Goal: Task Accomplishment & Management: Complete application form

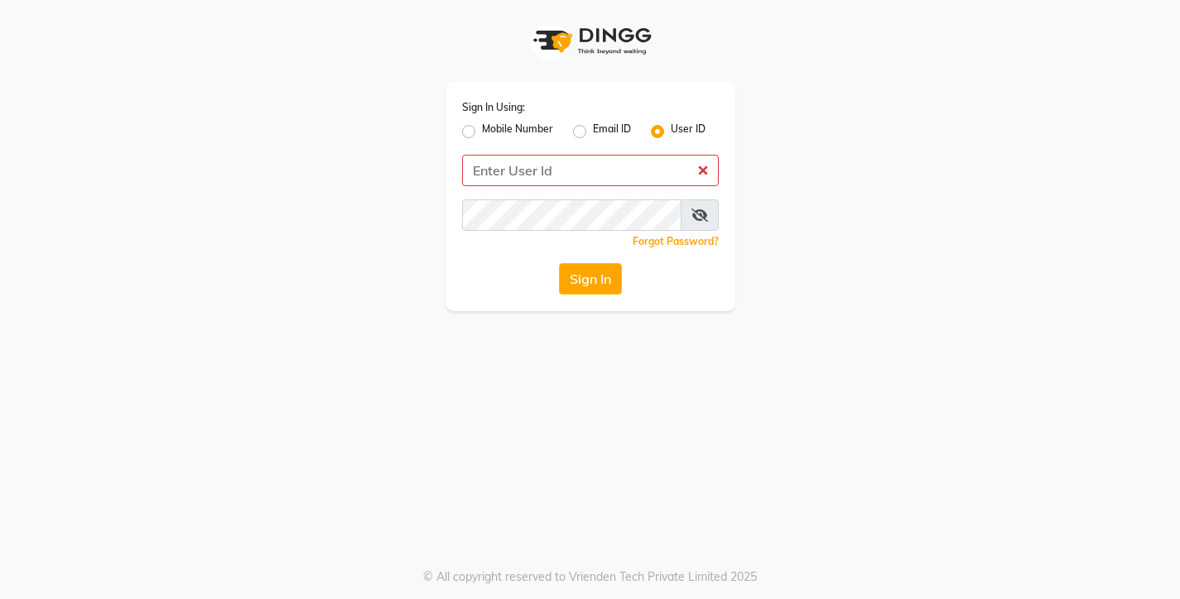
scroll to position [48, 0]
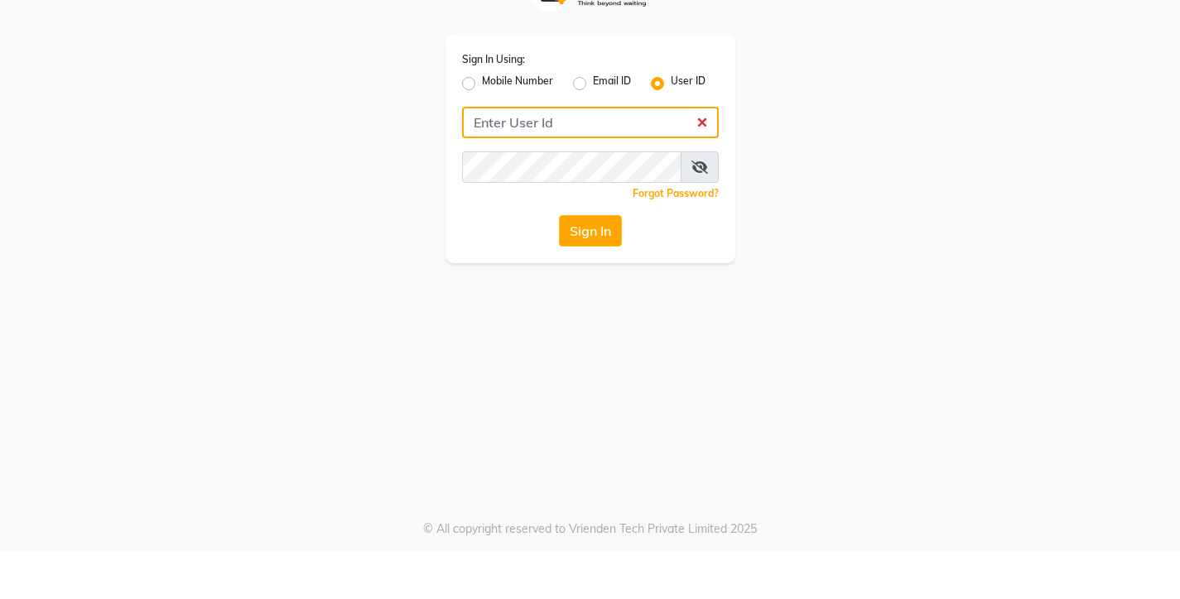
type input "9967133779"
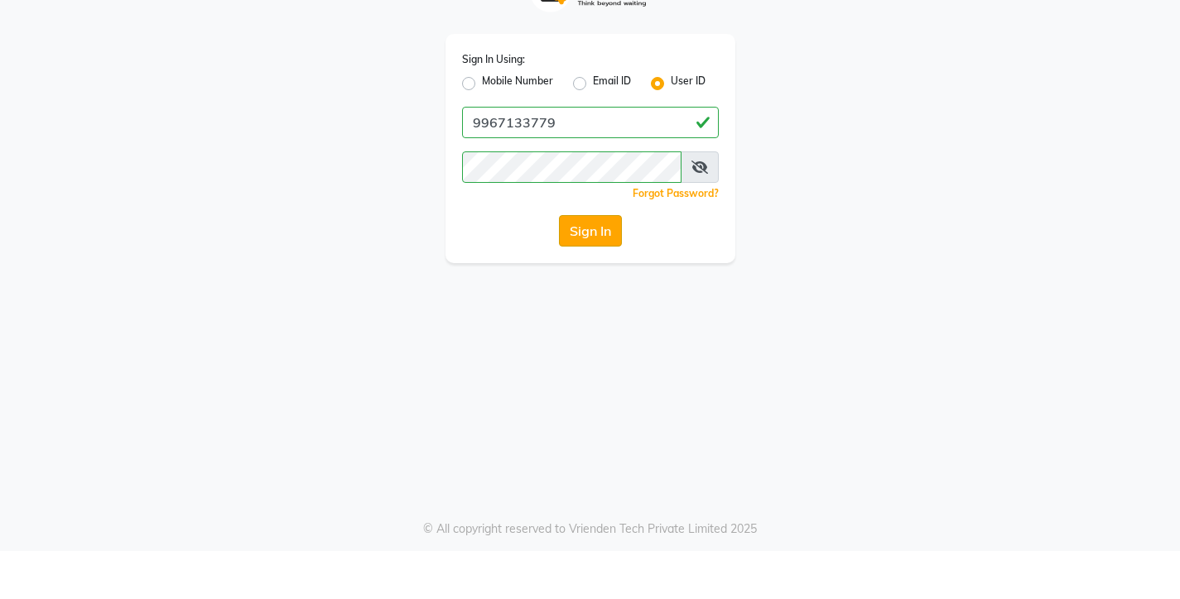
click at [567, 263] on button "Sign In" at bounding box center [590, 278] width 63 height 31
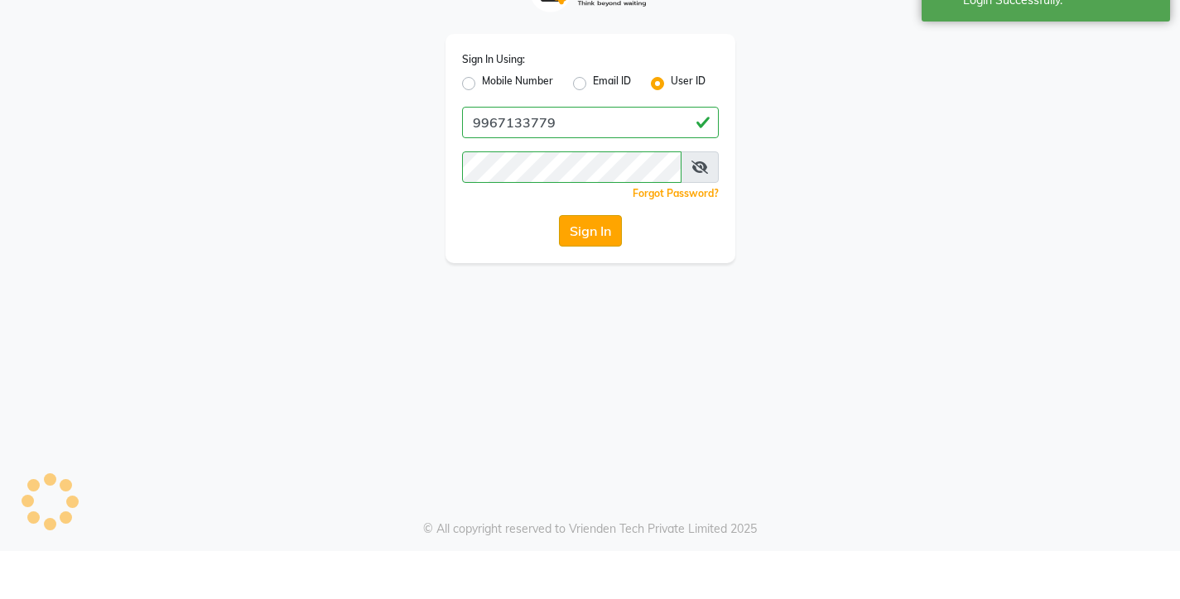
select select "service"
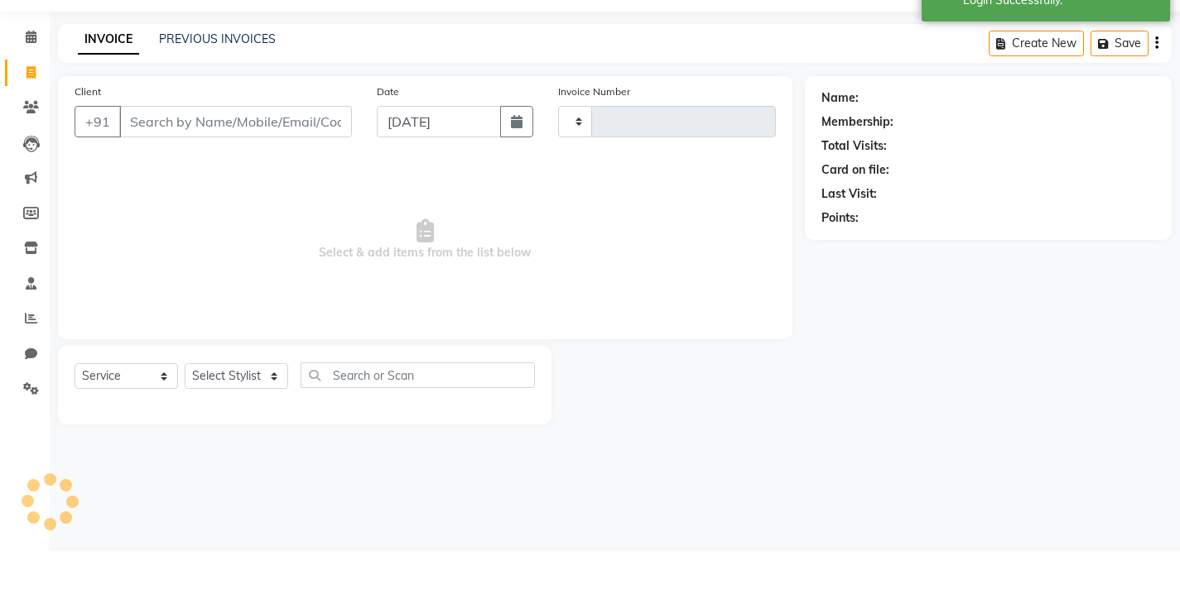
type input "0674"
select select "en"
select select "8131"
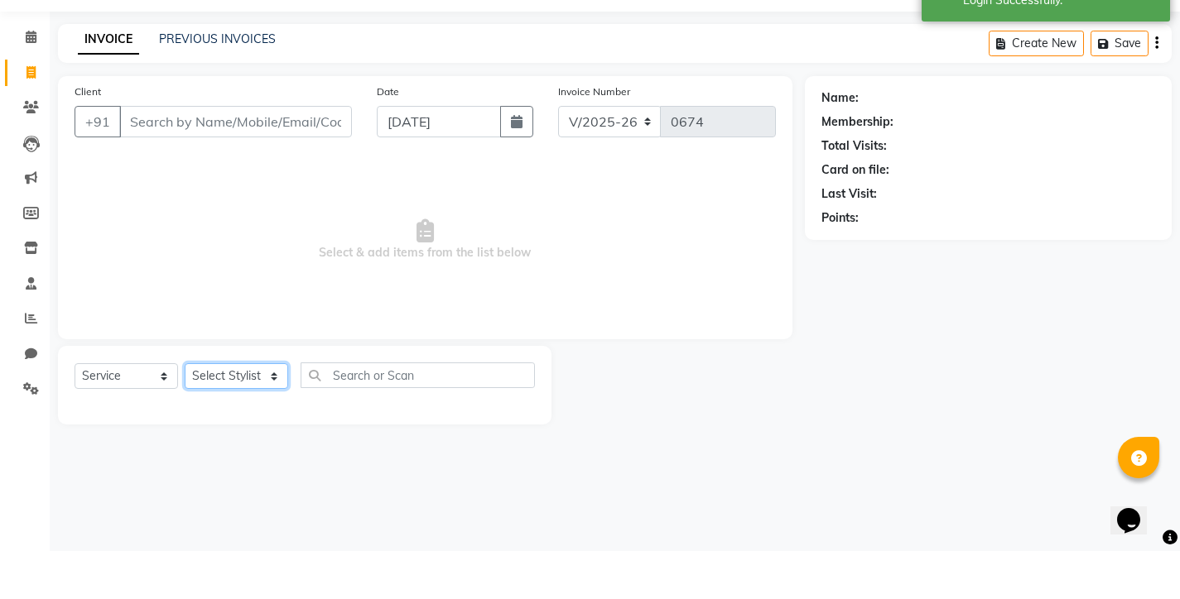
select select "75790"
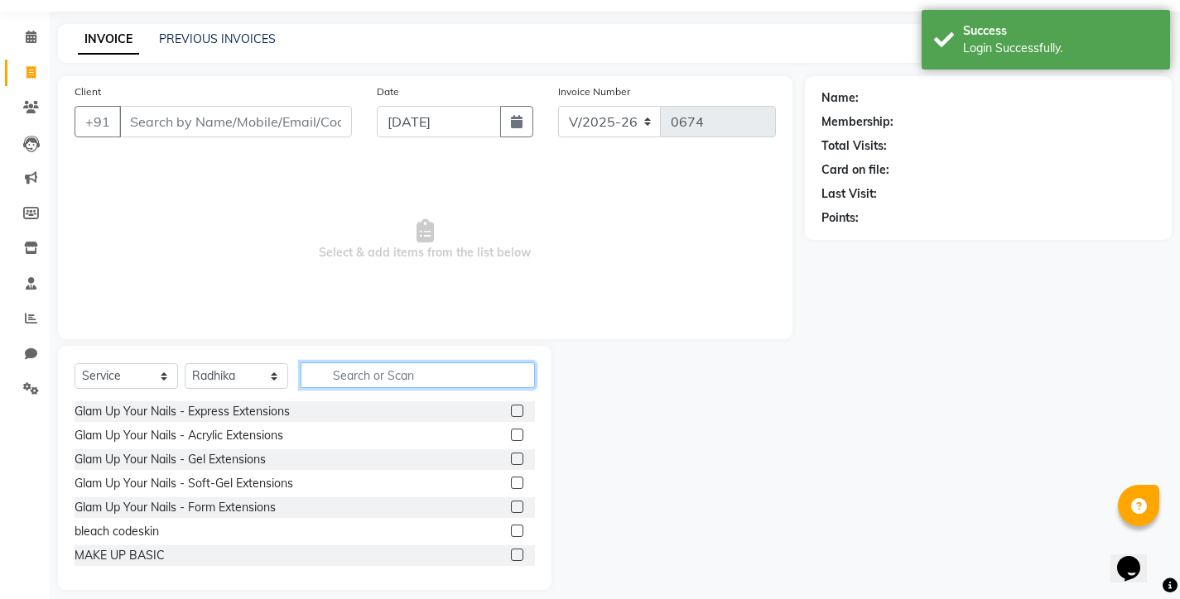
click at [337, 372] on input "text" at bounding box center [418, 376] width 234 height 26
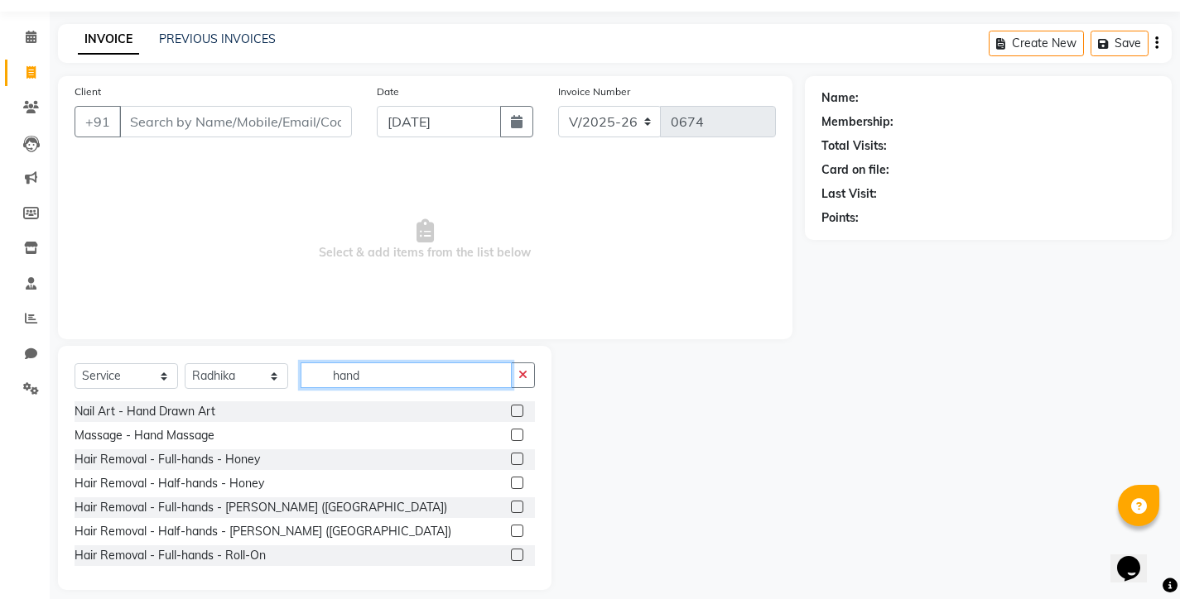
type input "hand"
click at [511, 462] on label at bounding box center [517, 459] width 12 height 12
click at [511, 462] on input "checkbox" at bounding box center [516, 460] width 11 height 11
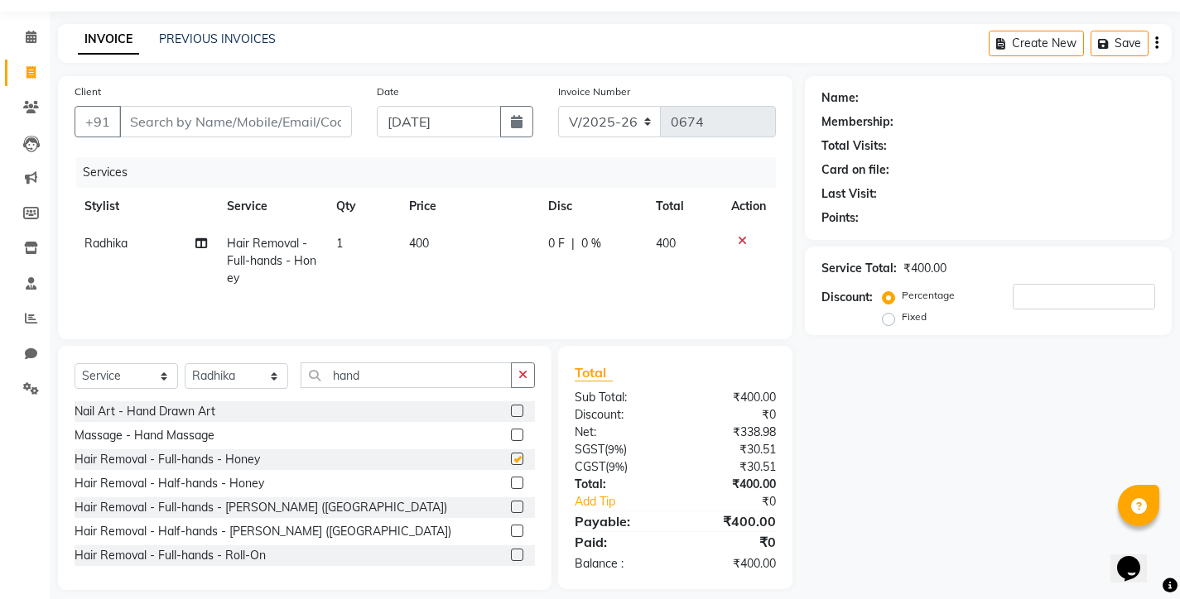
checkbox input "false"
click at [527, 366] on button "button" at bounding box center [523, 376] width 24 height 26
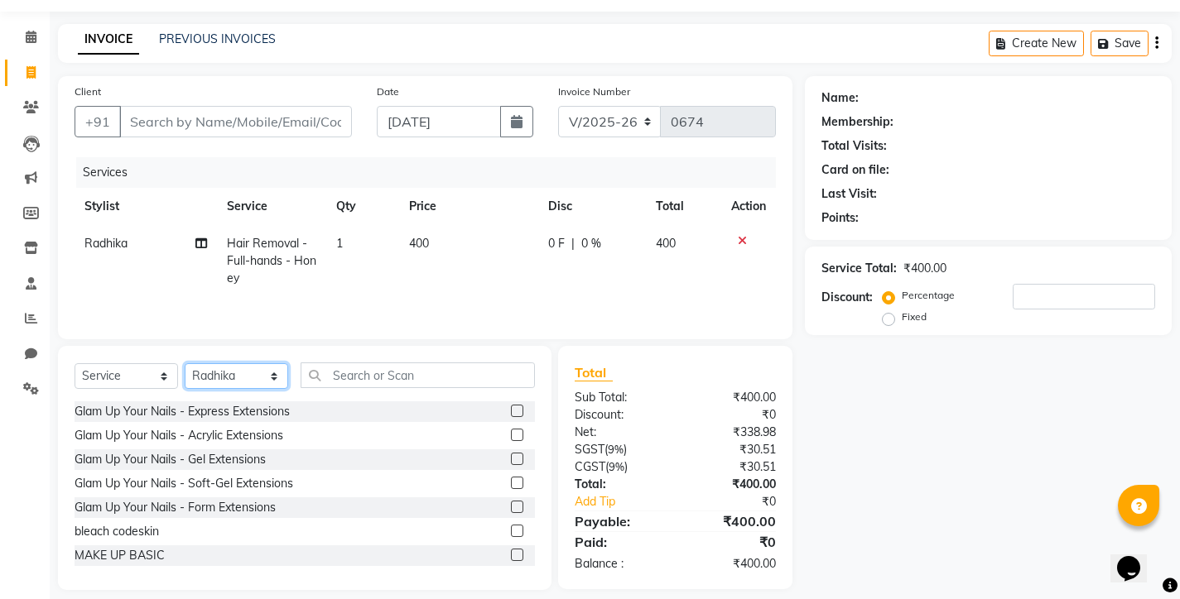
click at [275, 378] on select "Select Stylist [PERSON_NAME] [PERSON_NAME] [PERSON_NAME] [PERSON_NAME] [PERSON_…" at bounding box center [237, 377] width 104 height 26
select select "75792"
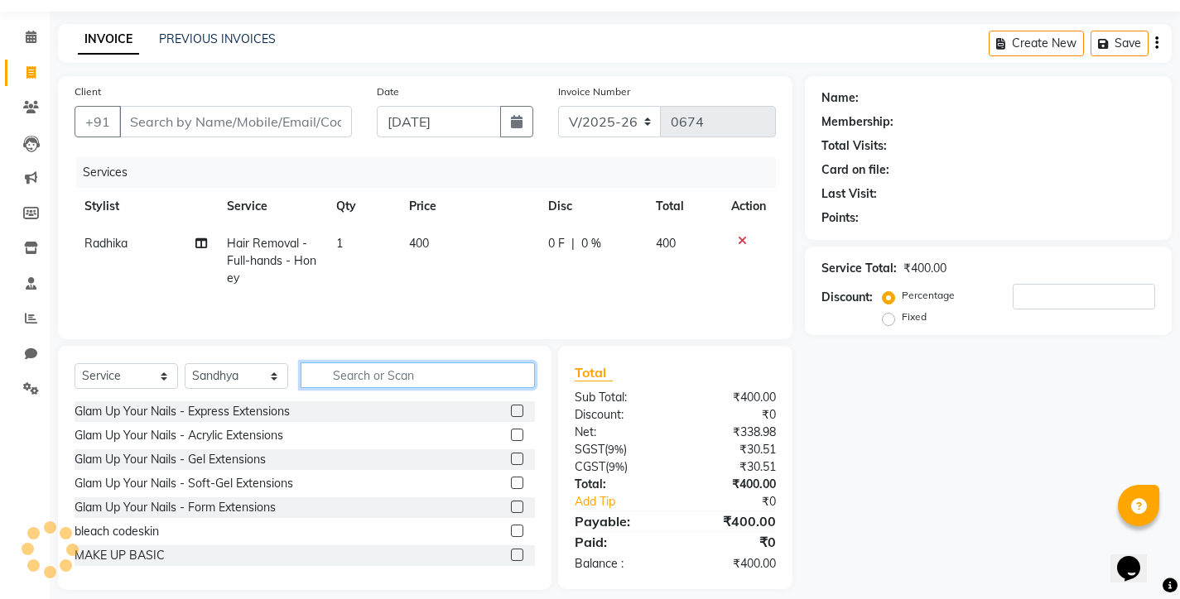
click at [333, 378] on input "text" at bounding box center [418, 376] width 234 height 26
click at [339, 377] on input "s" at bounding box center [406, 376] width 211 height 26
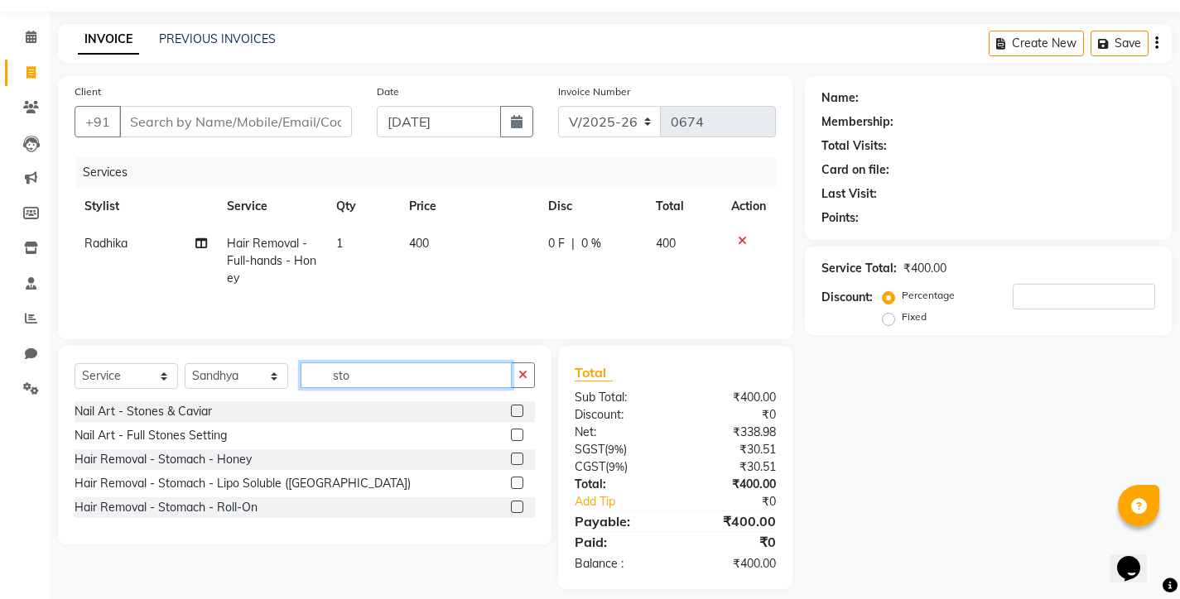
type input "sto"
click at [518, 460] on label at bounding box center [517, 459] width 12 height 12
click at [518, 460] on input "checkbox" at bounding box center [516, 460] width 11 height 11
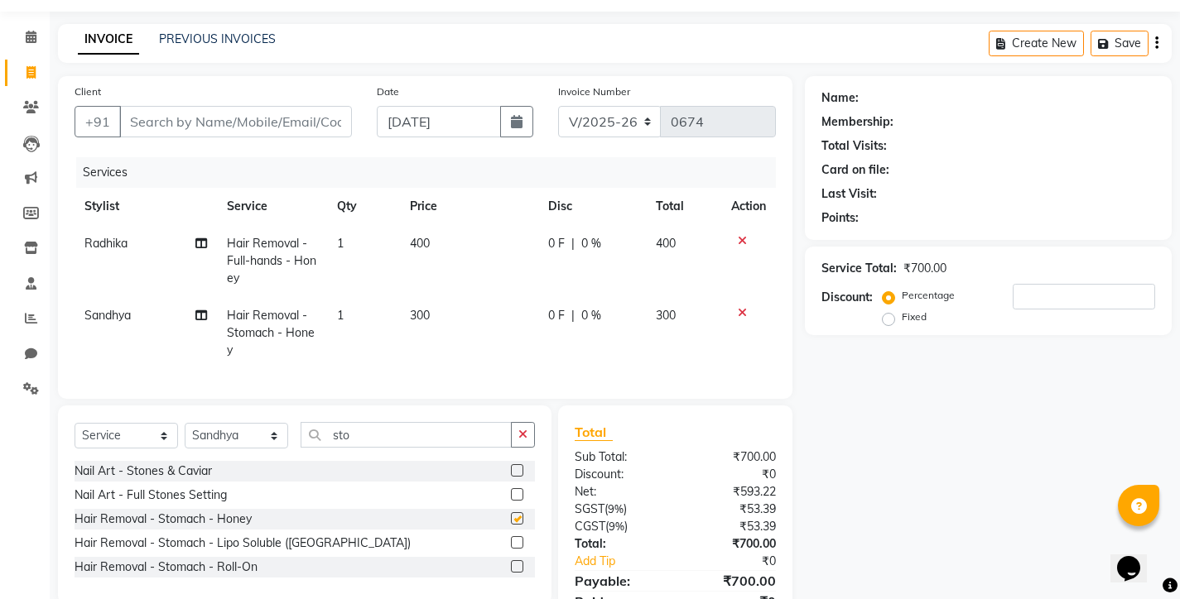
checkbox input "false"
click at [535, 448] on button "button" at bounding box center [523, 435] width 24 height 26
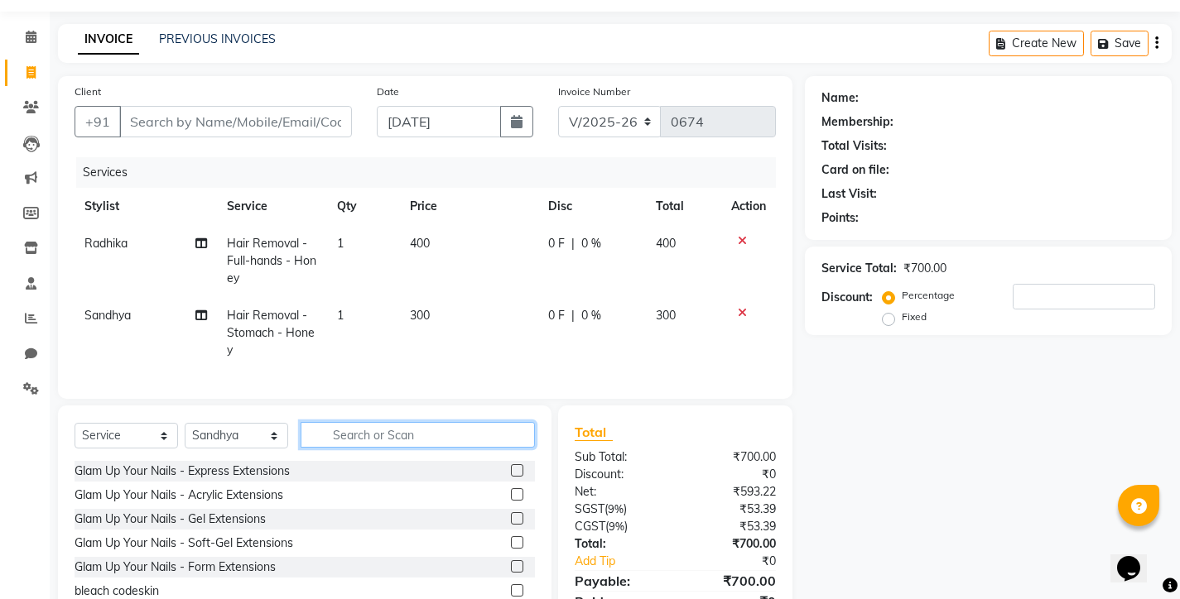
click at [339, 447] on input "text" at bounding box center [418, 435] width 234 height 26
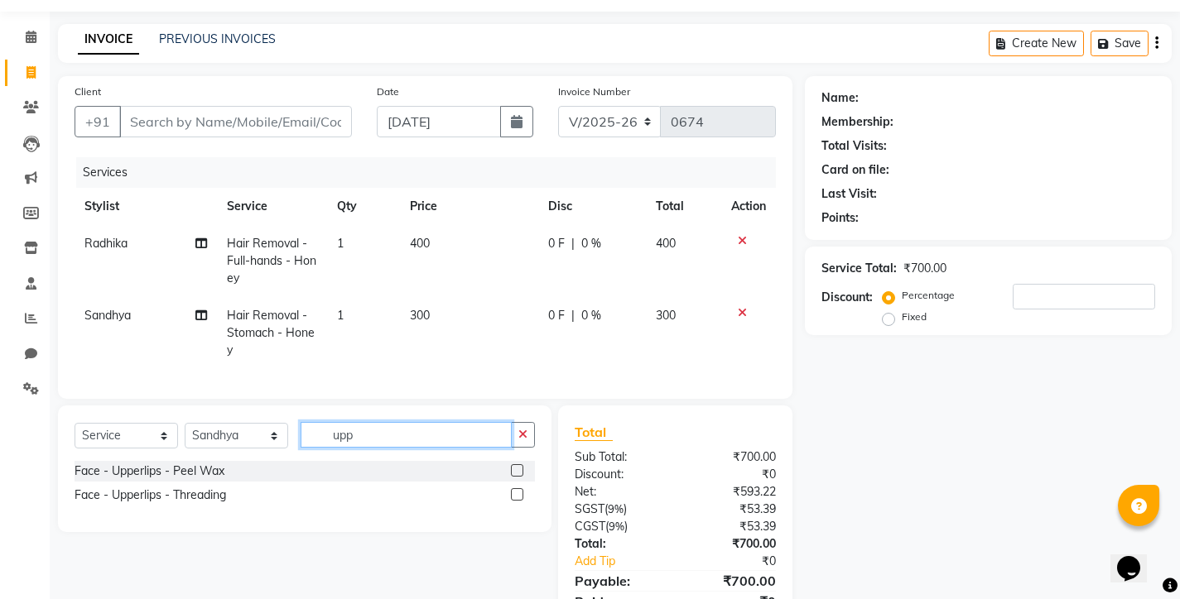
type input "upp"
click at [519, 477] on label at bounding box center [517, 471] width 12 height 12
click at [519, 477] on input "checkbox" at bounding box center [516, 471] width 11 height 11
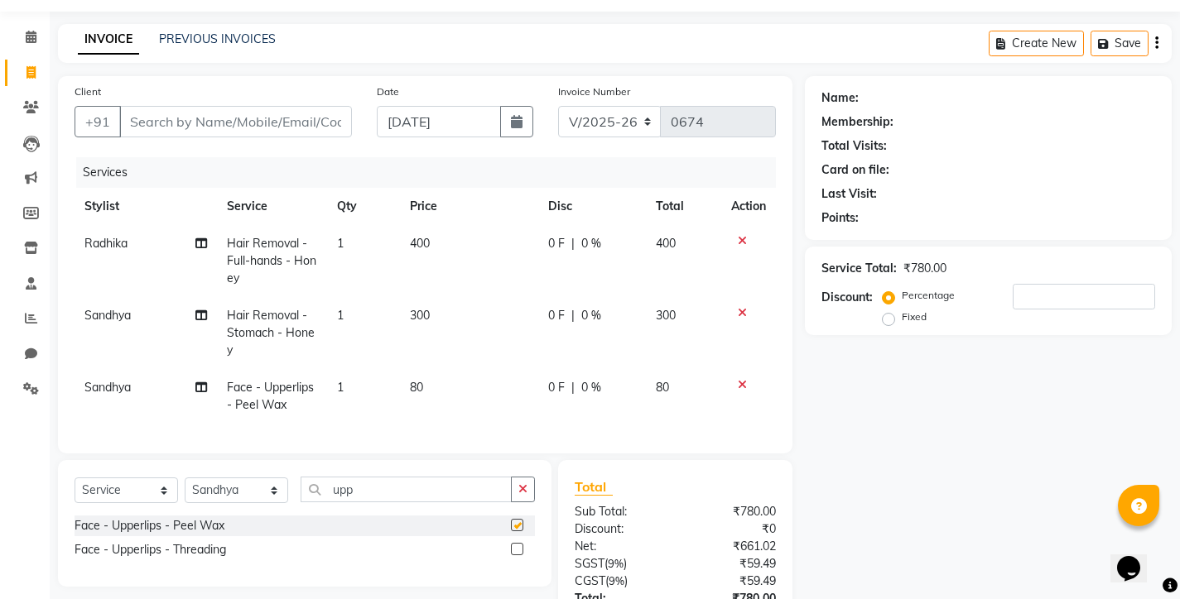
checkbox input "false"
click at [516, 503] on button "button" at bounding box center [523, 490] width 24 height 26
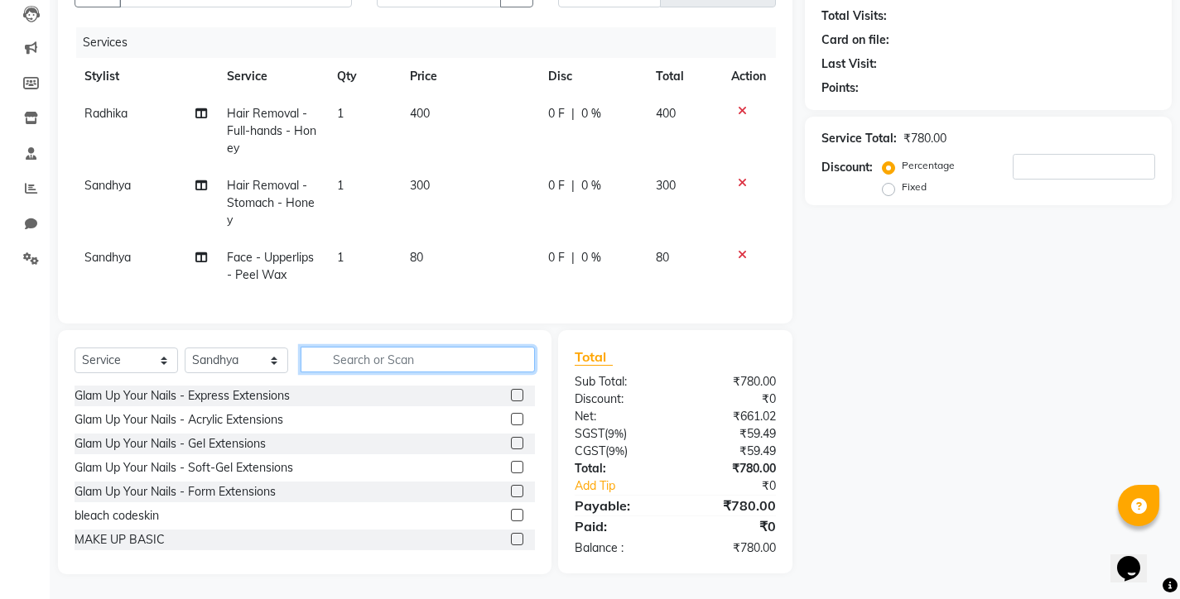
scroll to position [182, 0]
click at [333, 373] on input "text" at bounding box center [418, 360] width 234 height 26
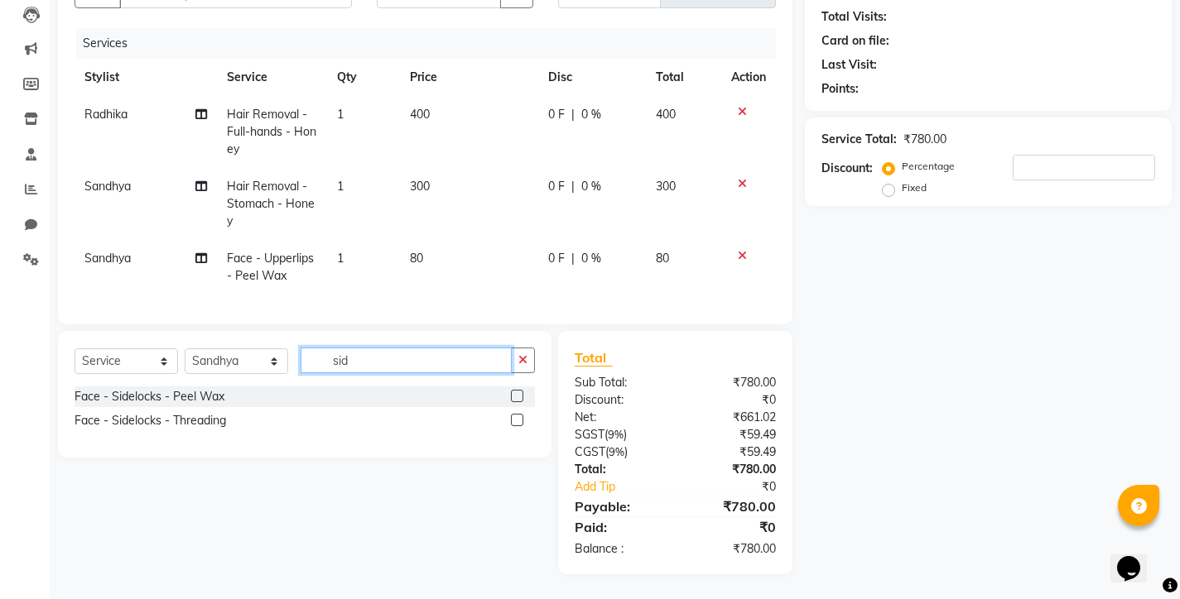
type input "sid"
click at [519, 402] on label at bounding box center [517, 396] width 12 height 12
click at [519, 402] on input "checkbox" at bounding box center [516, 397] width 11 height 11
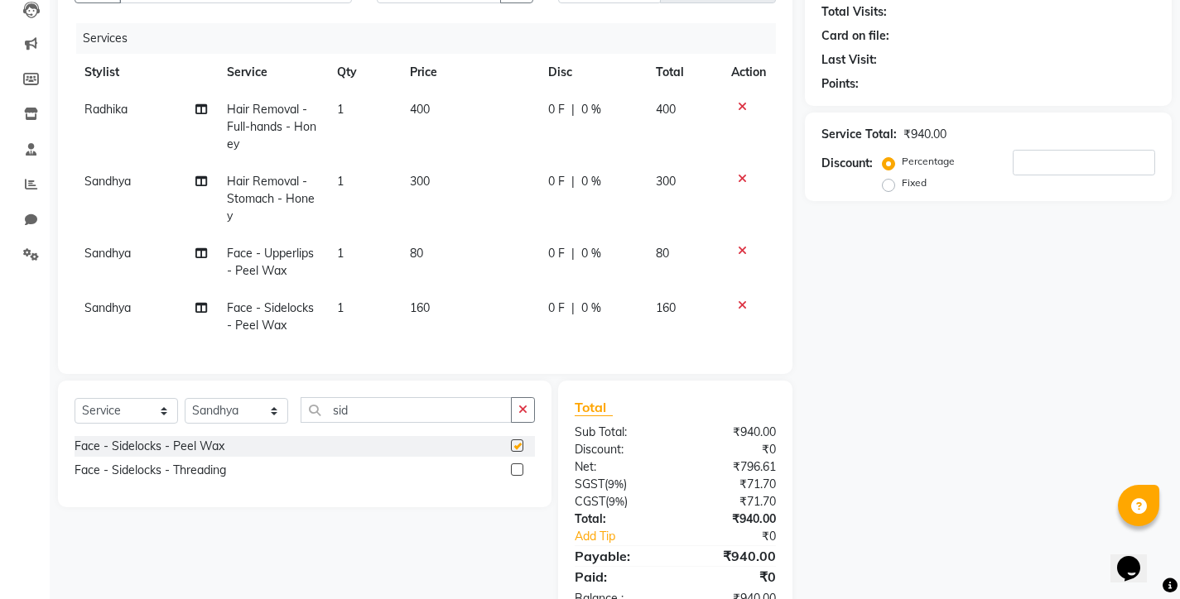
checkbox input "false"
click at [522, 416] on icon "button" at bounding box center [522, 410] width 9 height 12
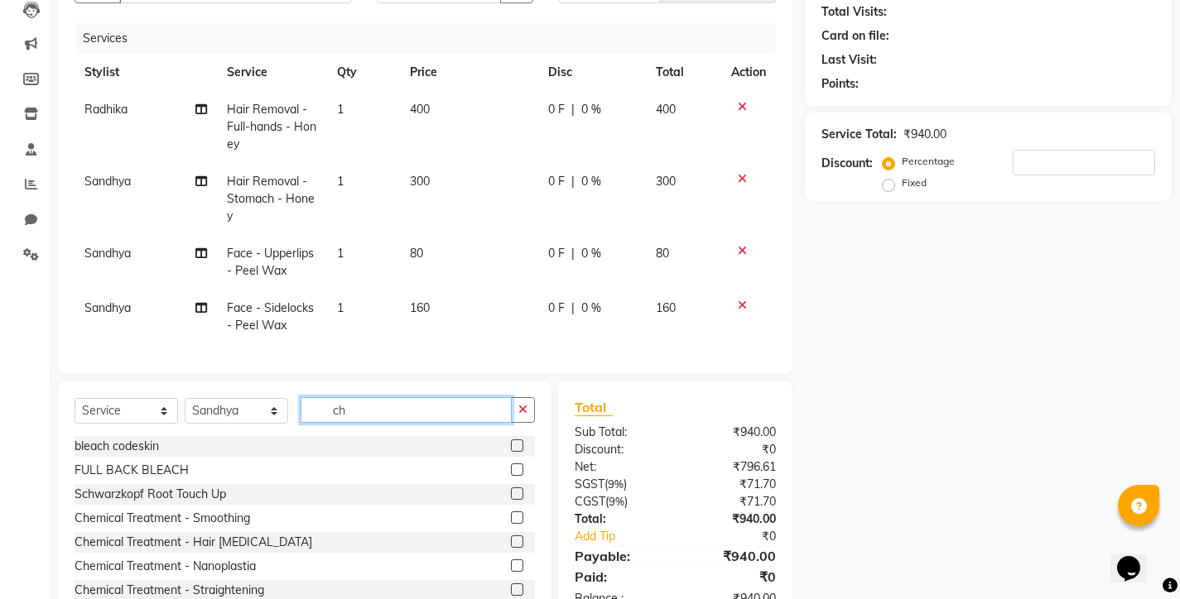
type input "chi"
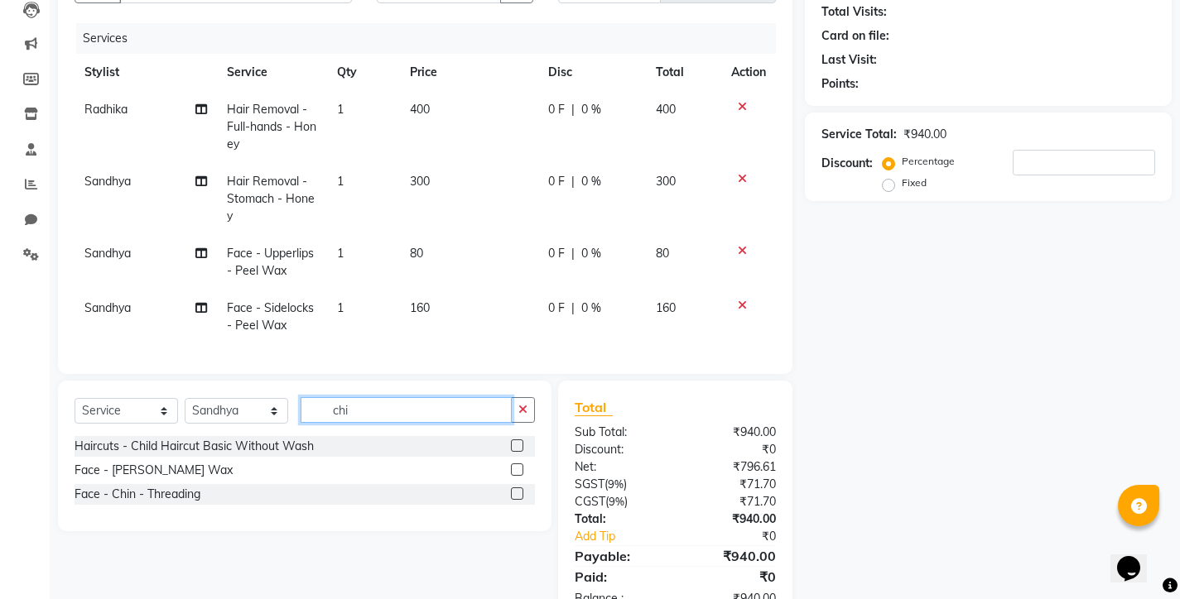
click at [519, 476] on label at bounding box center [517, 470] width 12 height 12
click at [519, 476] on input "checkbox" at bounding box center [516, 470] width 11 height 11
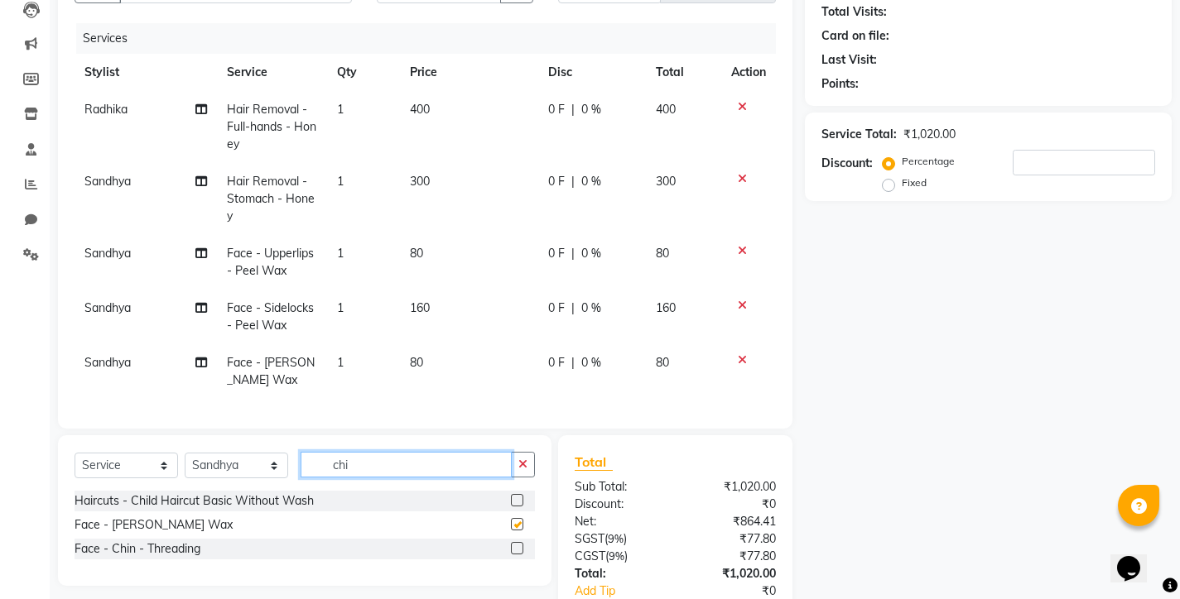
checkbox input "false"
type input "chi"
click at [518, 478] on button "button" at bounding box center [523, 465] width 24 height 26
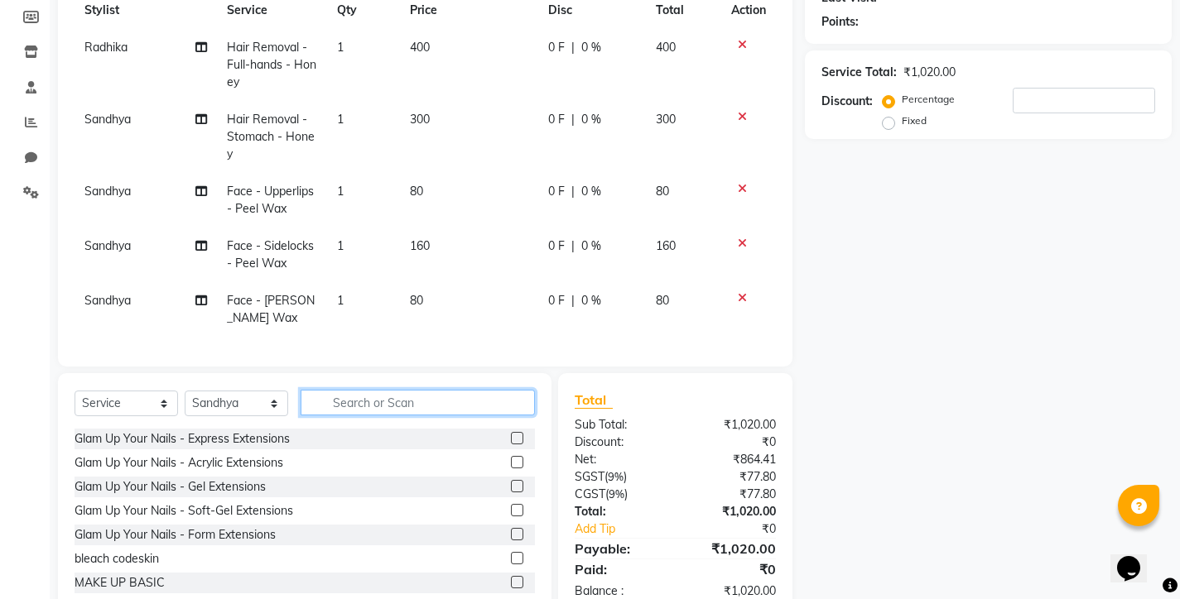
scroll to position [247, 0]
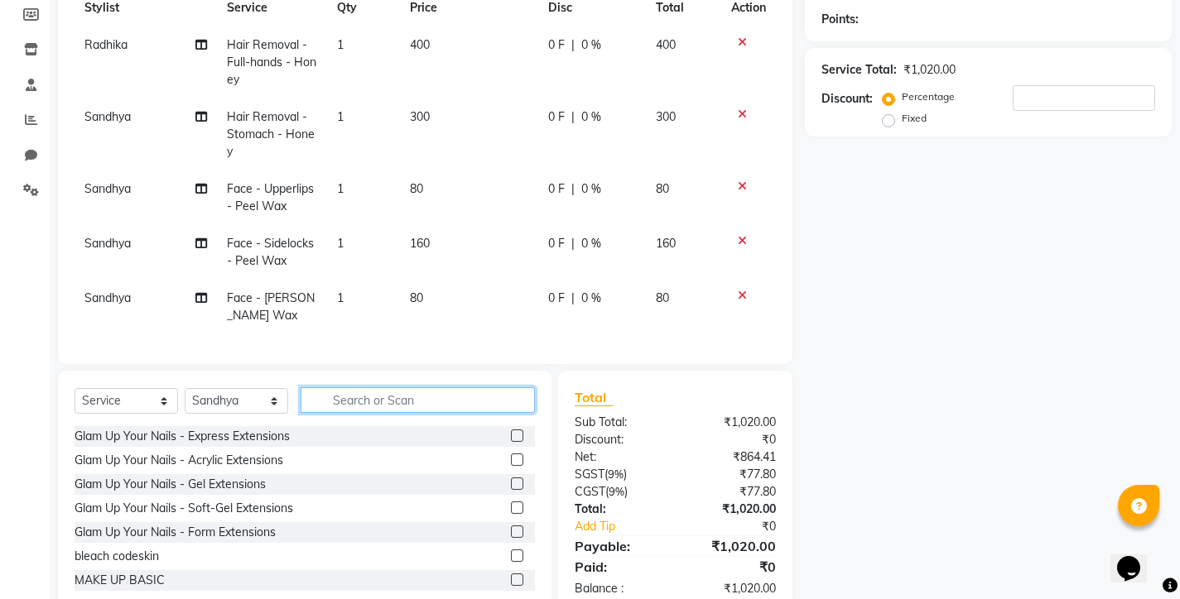
click at [338, 412] on input "text" at bounding box center [418, 401] width 234 height 26
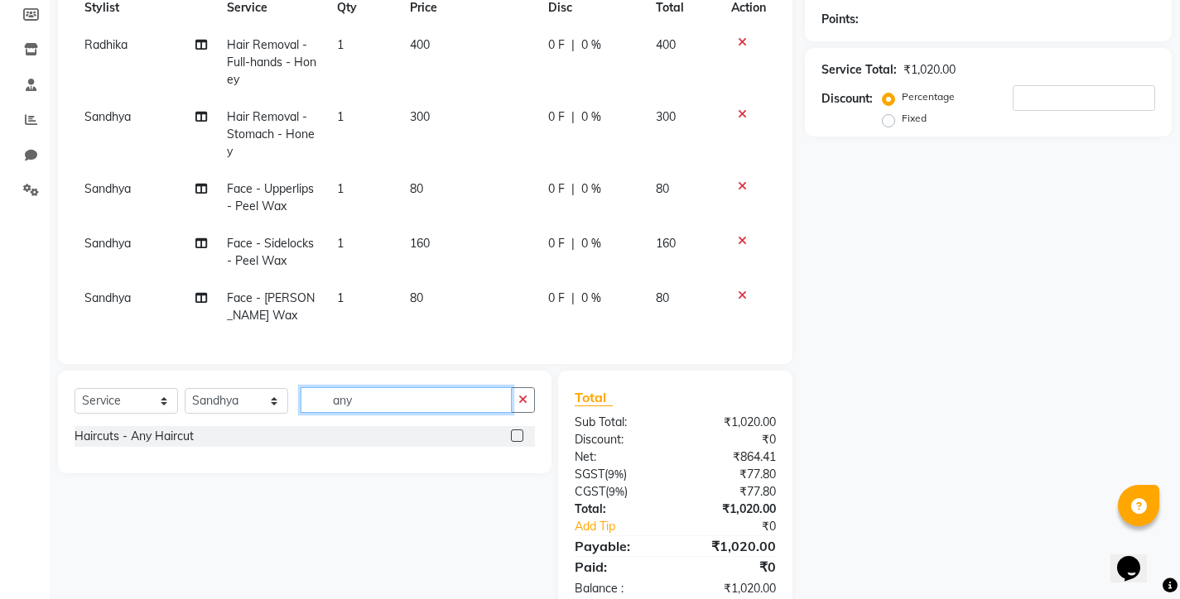
type input "any"
click at [523, 442] on label at bounding box center [517, 436] width 12 height 12
click at [522, 442] on input "checkbox" at bounding box center [516, 436] width 11 height 11
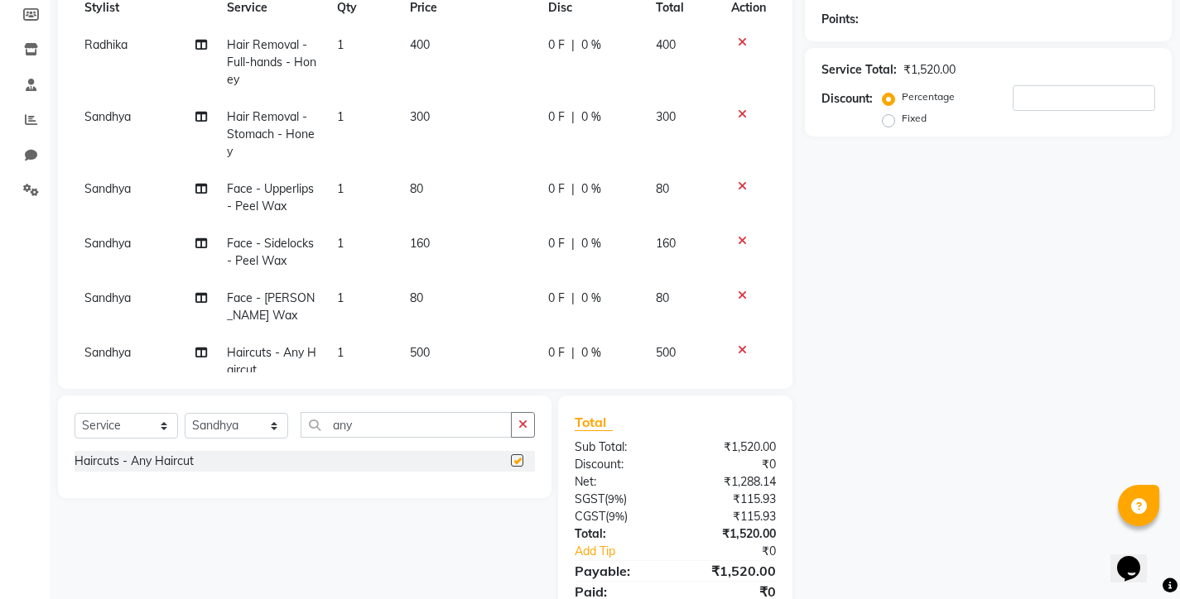
checkbox input "false"
click at [523, 429] on icon "button" at bounding box center [522, 425] width 9 height 12
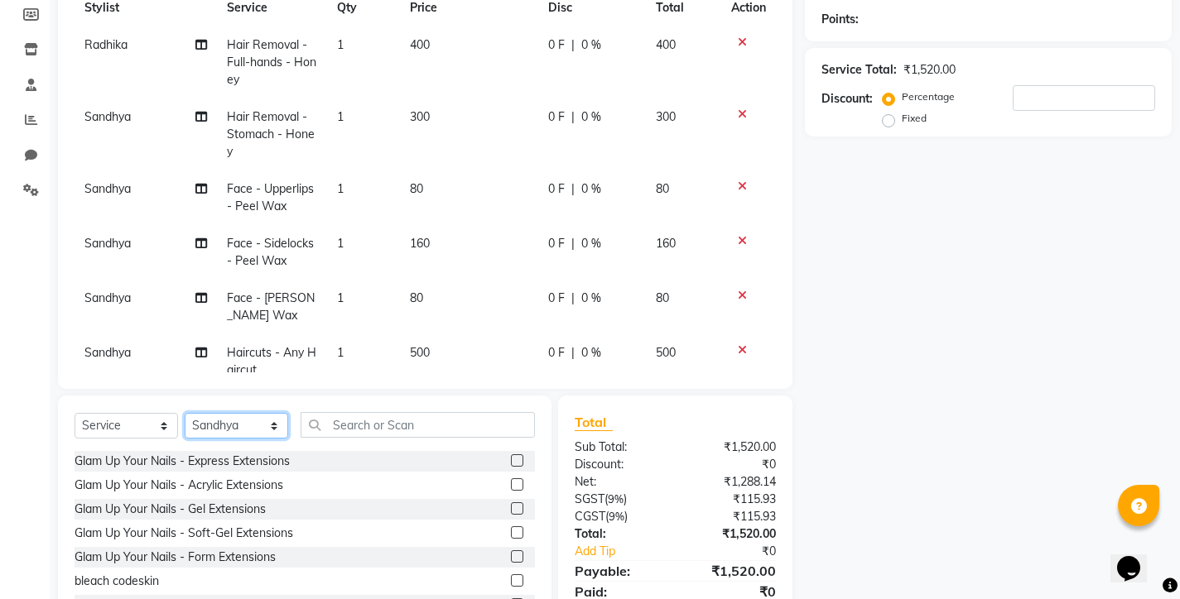
select select "75790"
click at [332, 424] on input "text" at bounding box center [418, 425] width 234 height 26
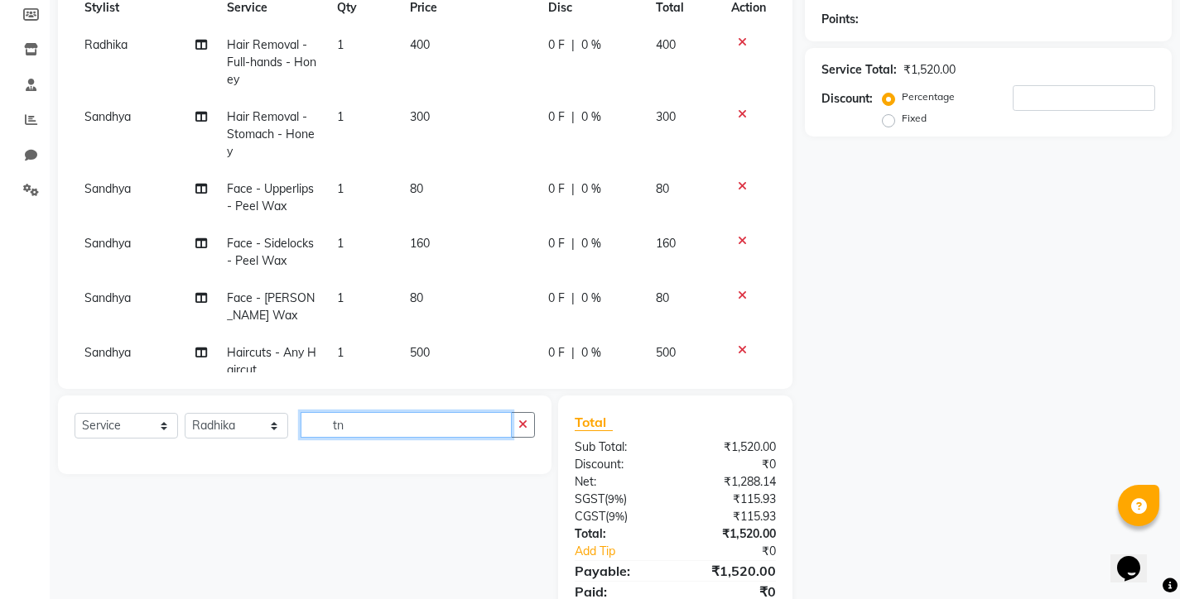
type input "t"
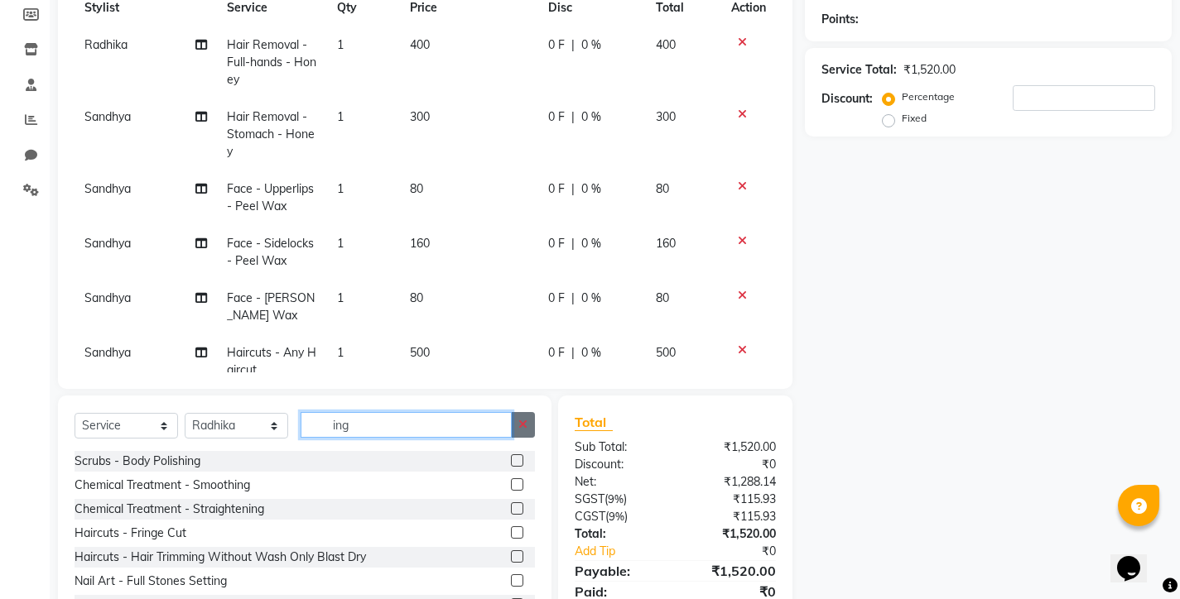
type input "ing"
click at [531, 426] on button "button" at bounding box center [523, 425] width 24 height 26
click at [339, 424] on input "text" at bounding box center [418, 425] width 234 height 26
type input "t"
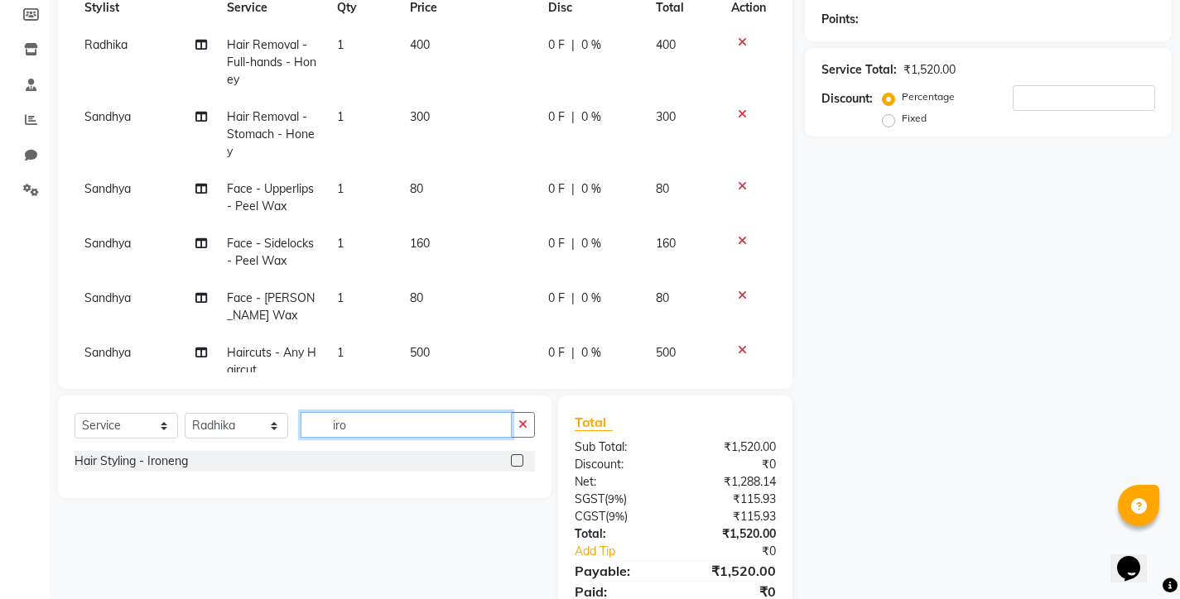
type input "iro"
click at [519, 462] on label at bounding box center [517, 461] width 12 height 12
click at [519, 462] on input "checkbox" at bounding box center [516, 461] width 11 height 11
checkbox input "false"
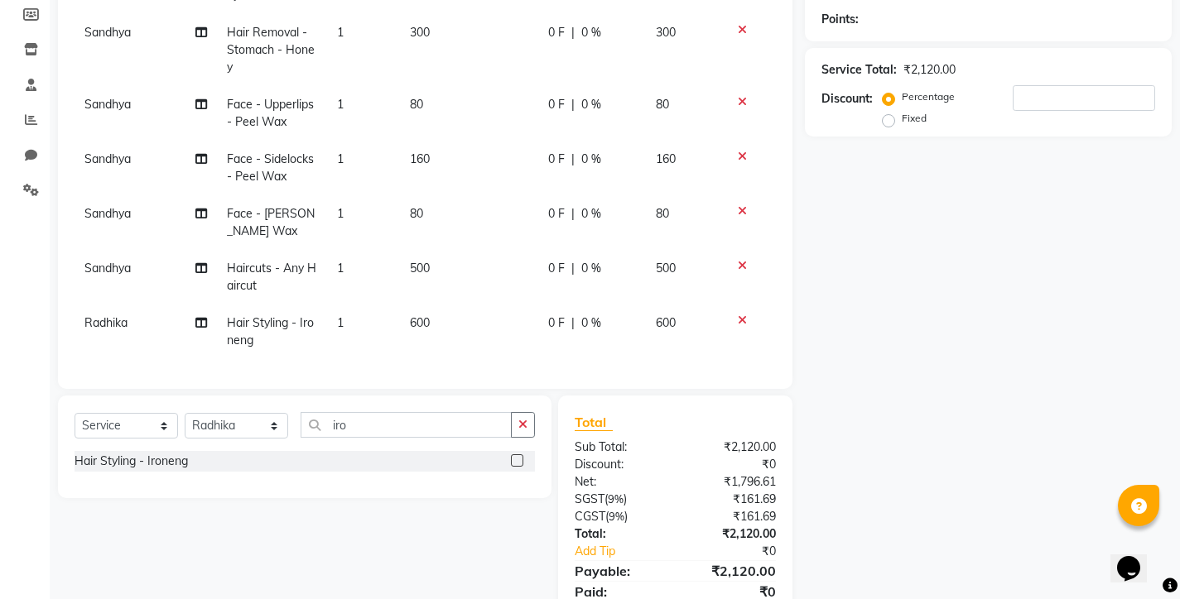
scroll to position [97, 0]
click at [199, 317] on icon at bounding box center [201, 323] width 12 height 12
select select "75790"
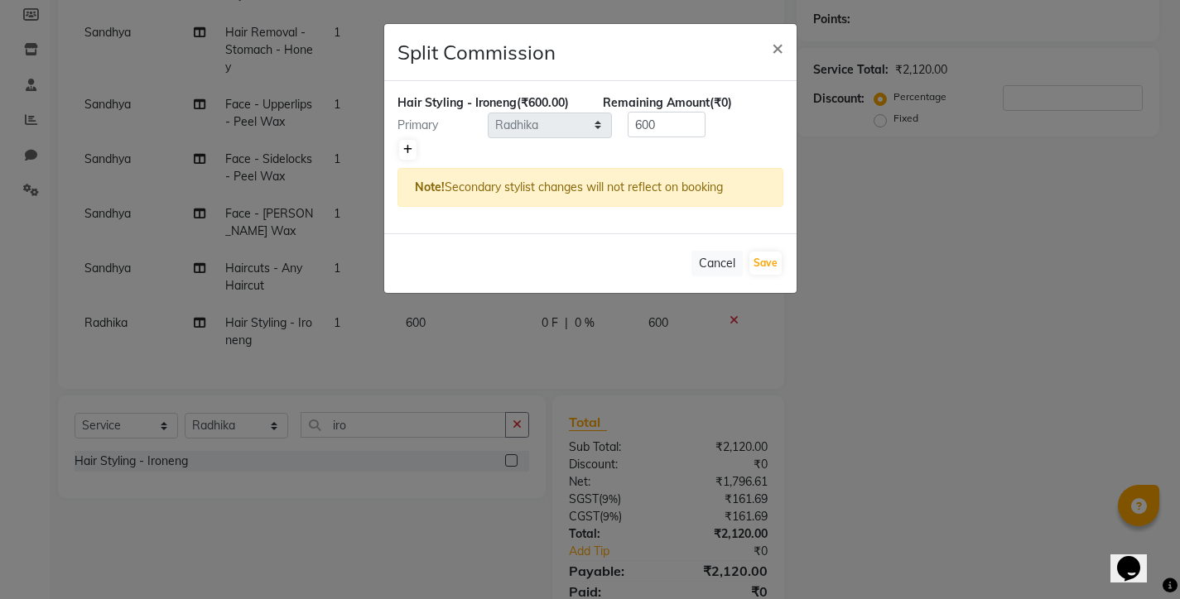
click at [406, 151] on icon at bounding box center [407, 150] width 9 height 10
type input "300"
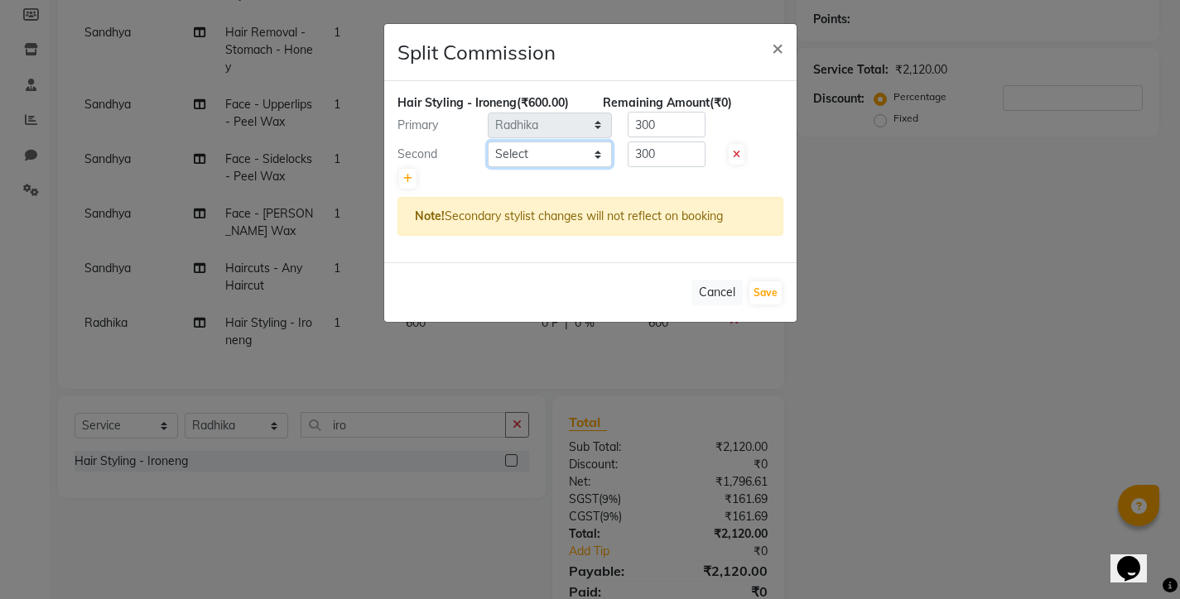
select select "75792"
click at [765, 289] on button "Save" at bounding box center [765, 293] width 32 height 23
select select "Select"
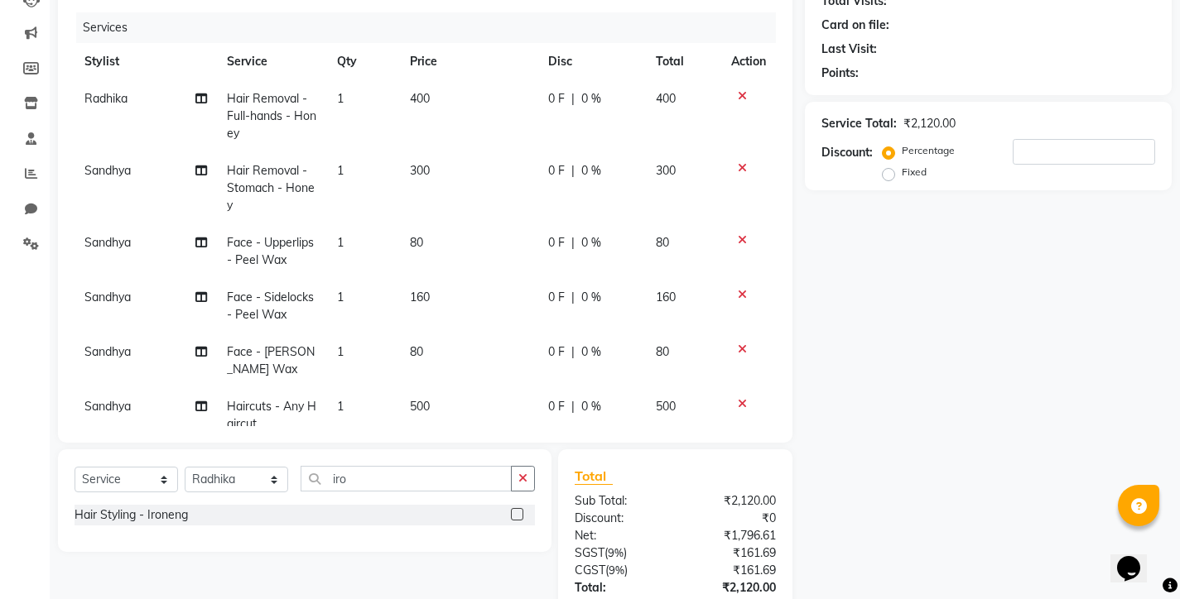
scroll to position [0, 0]
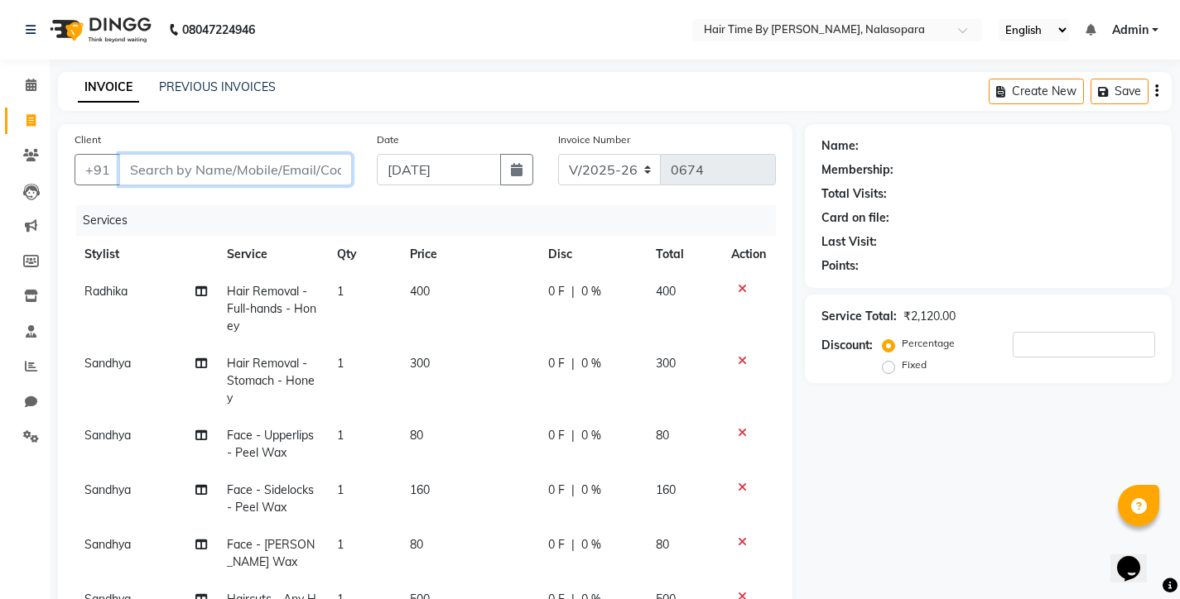
click at [132, 166] on input "Client" at bounding box center [235, 169] width 233 height 31
type input "s"
type input "0"
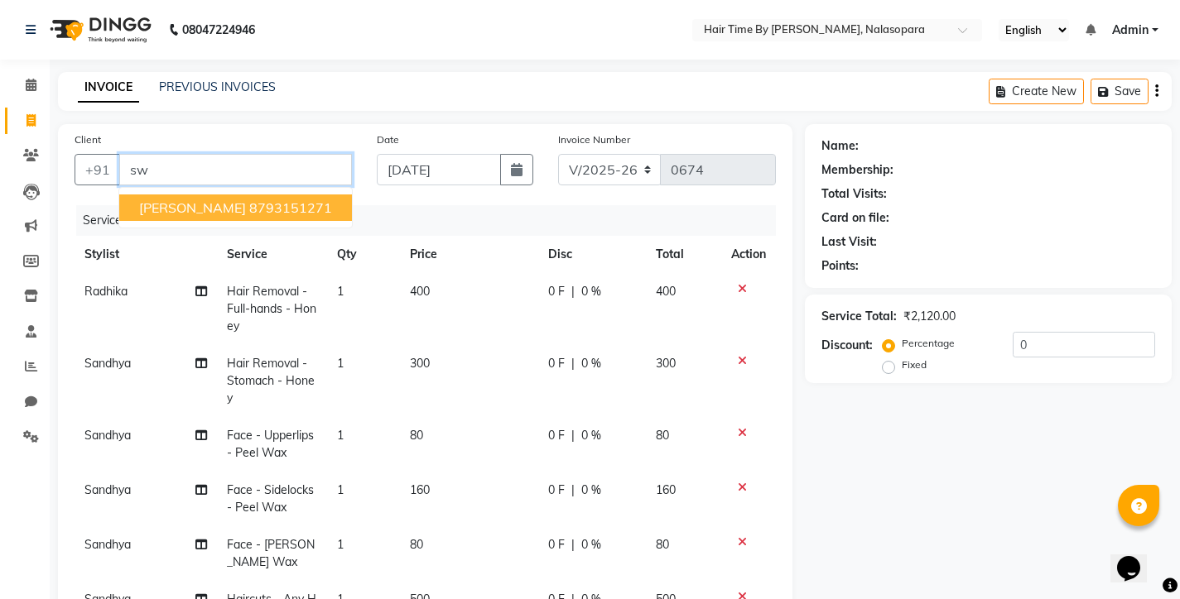
type input "s"
click at [224, 207] on span "8379804" at bounding box center [235, 208] width 58 height 17
type input "8379804884"
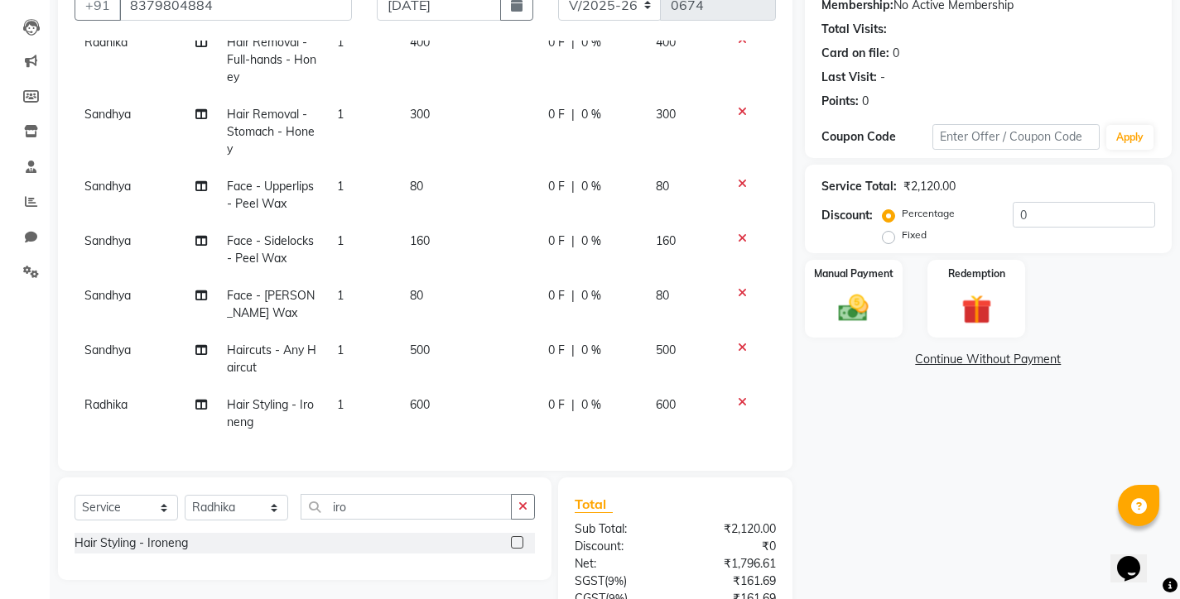
scroll to position [311, 0]
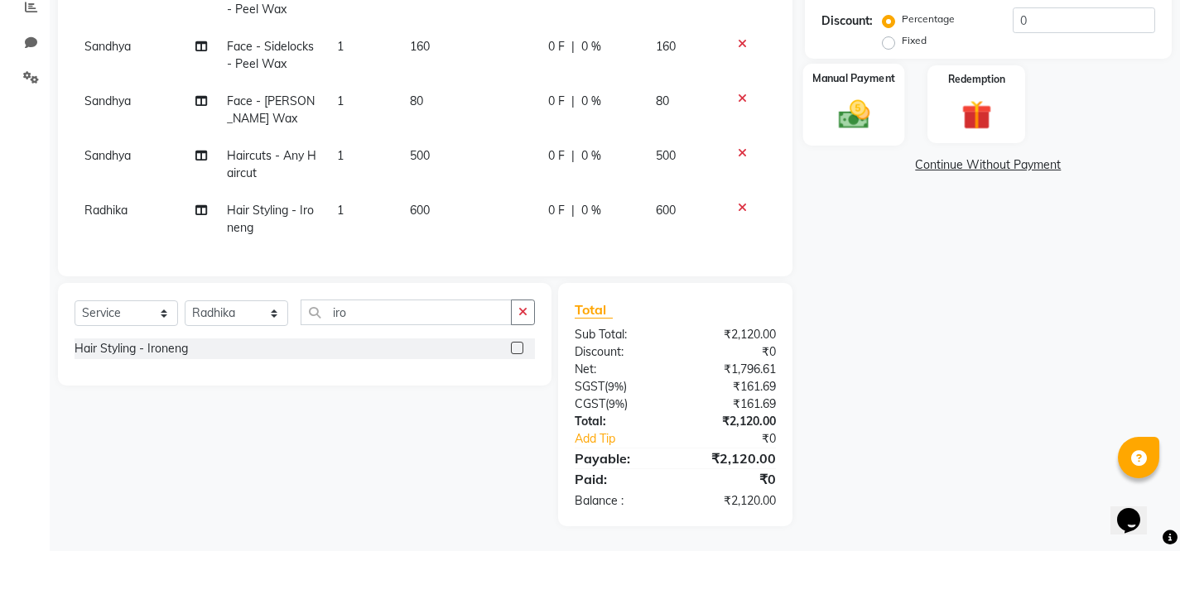
click at [852, 144] on img at bounding box center [853, 162] width 51 height 36
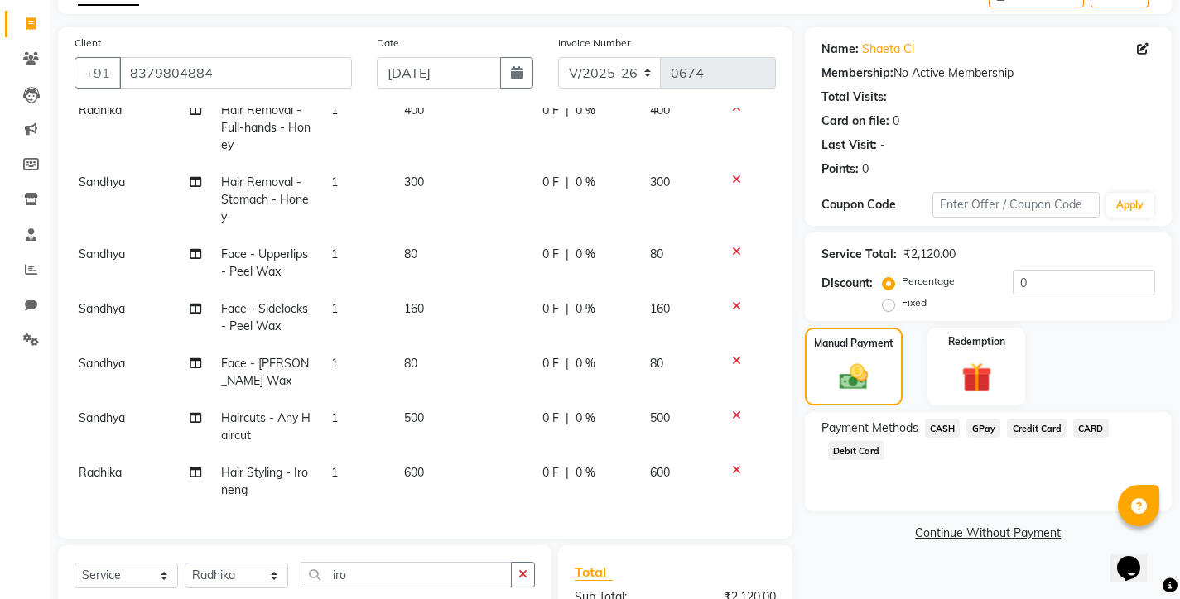
scroll to position [97, 7]
click at [984, 429] on span "GPay" at bounding box center [983, 428] width 34 height 19
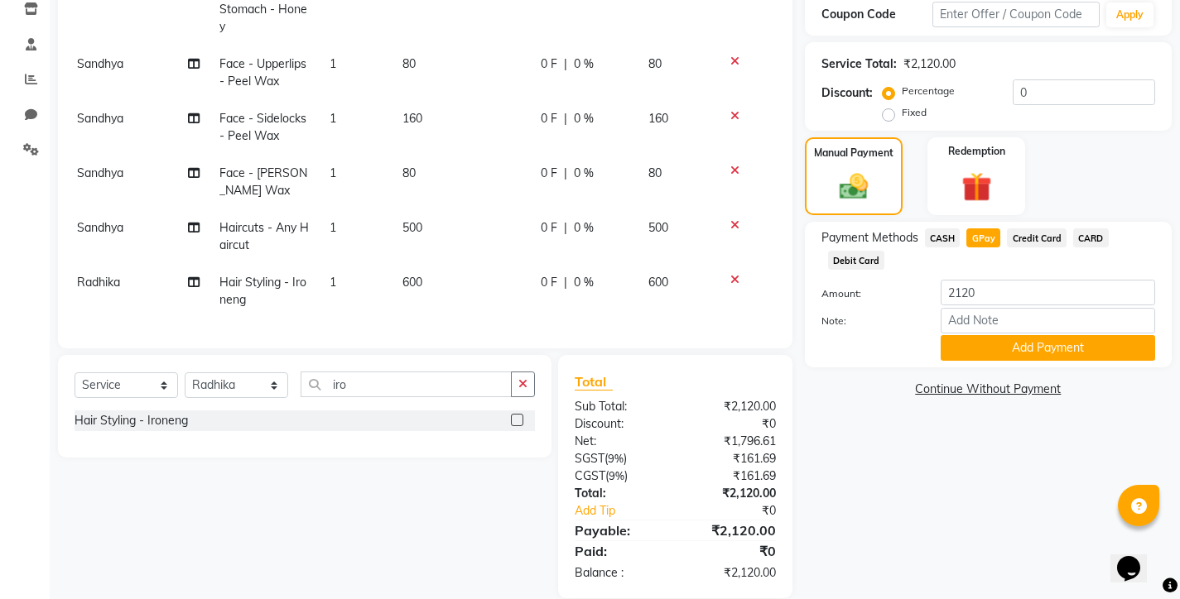
scroll to position [311, 0]
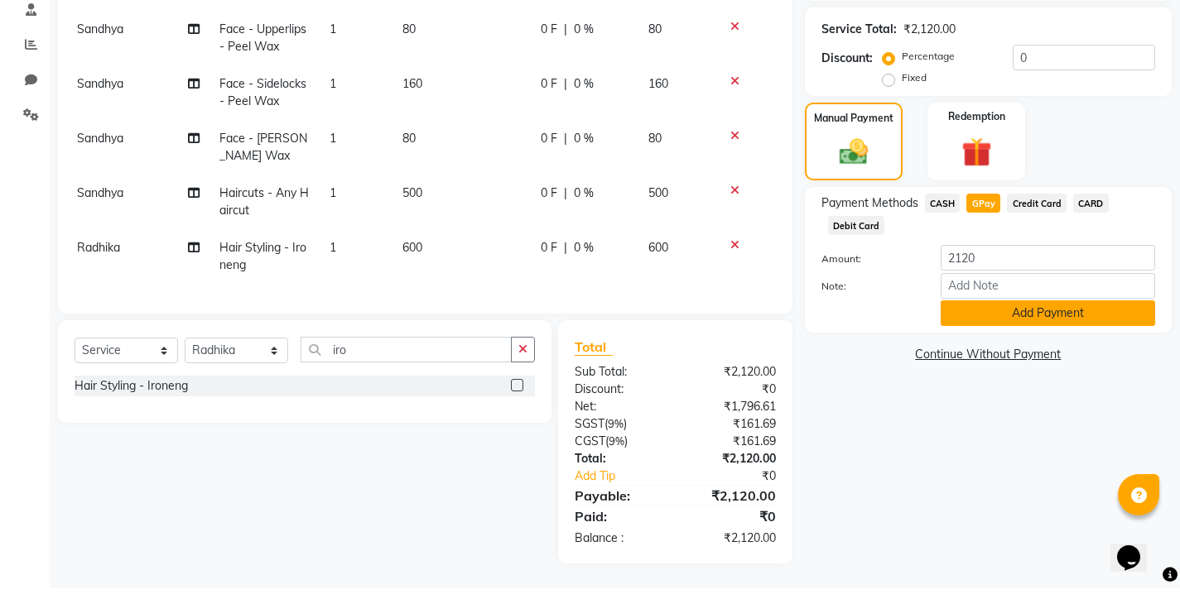
click at [1011, 311] on button "Add Payment" at bounding box center [1048, 324] width 214 height 26
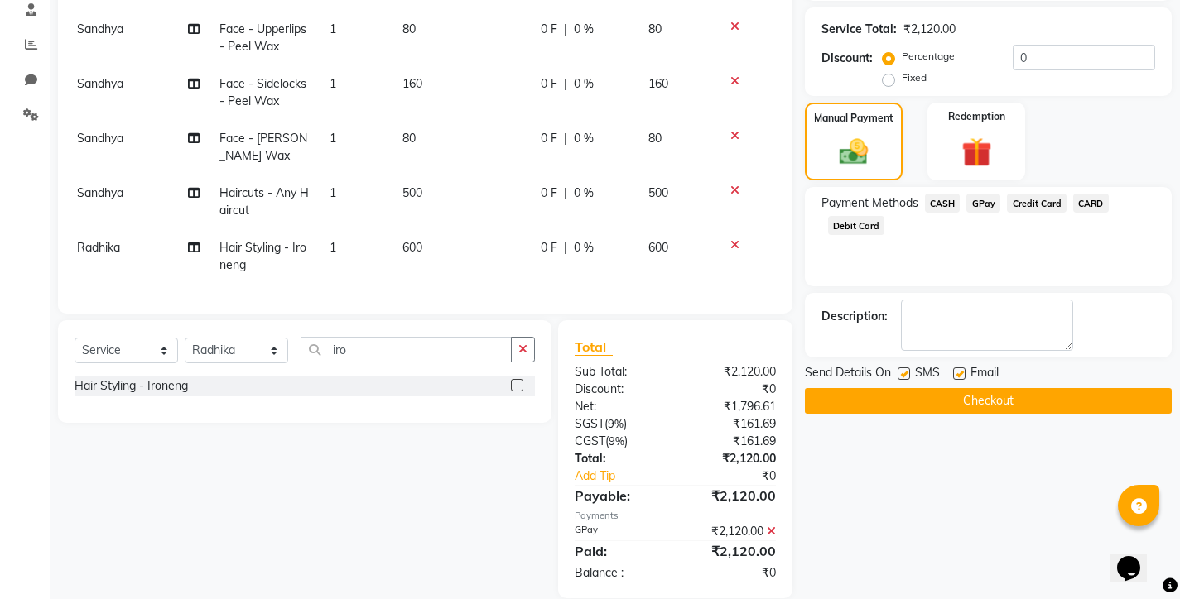
click at [986, 205] on span "GPay" at bounding box center [983, 203] width 34 height 19
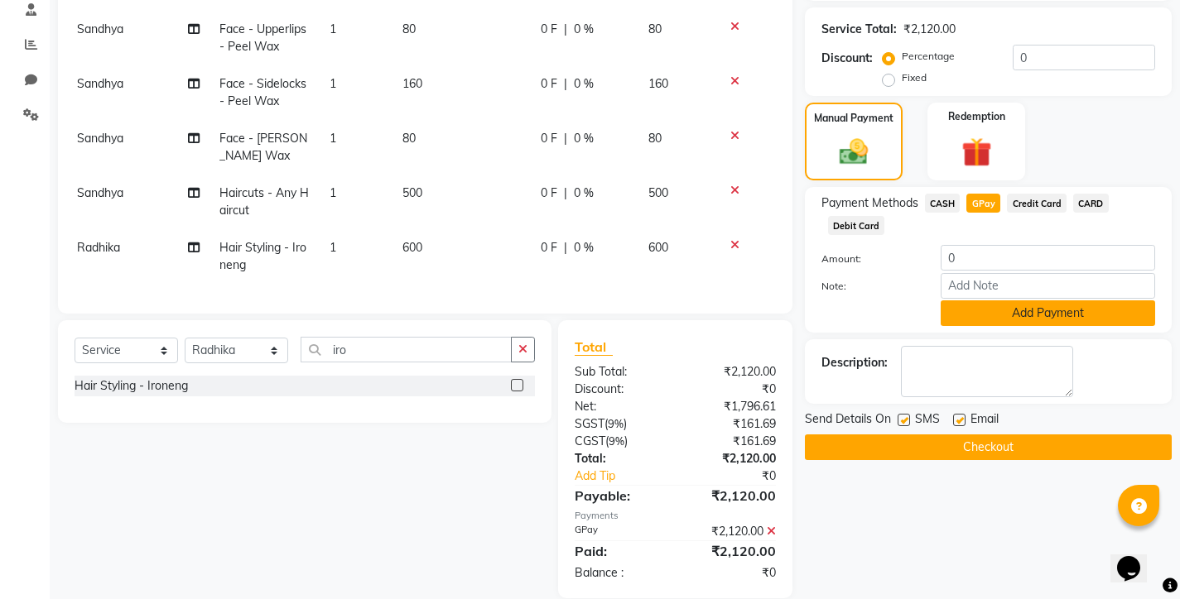
click at [1028, 308] on button "Add Payment" at bounding box center [1048, 314] width 214 height 26
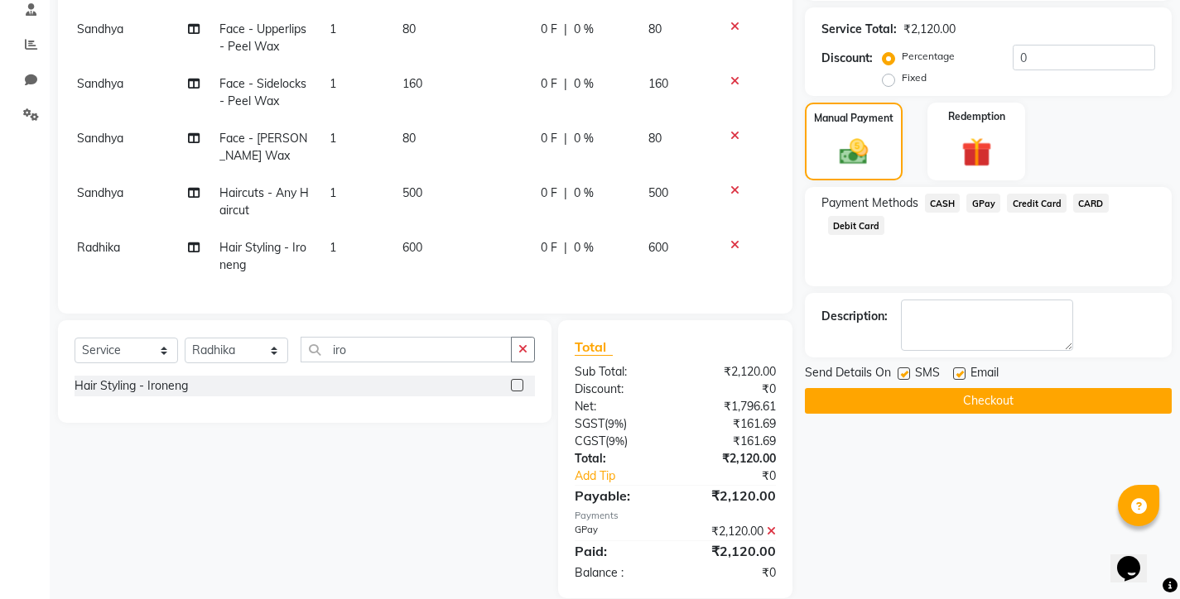
click at [985, 409] on button "Checkout" at bounding box center [988, 401] width 367 height 26
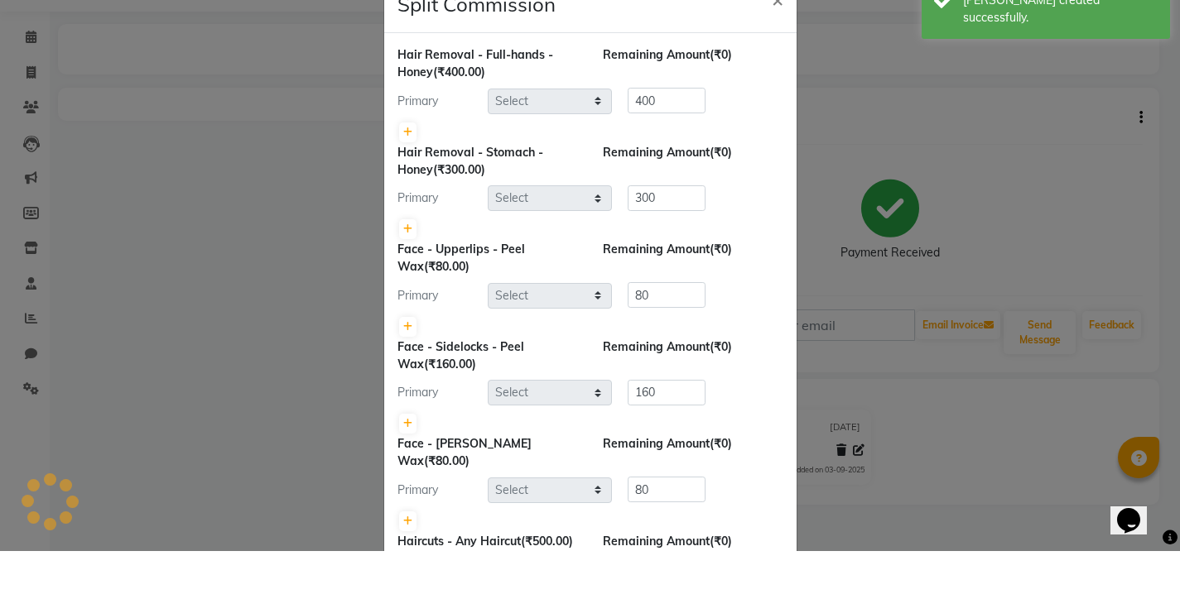
scroll to position [48, 0]
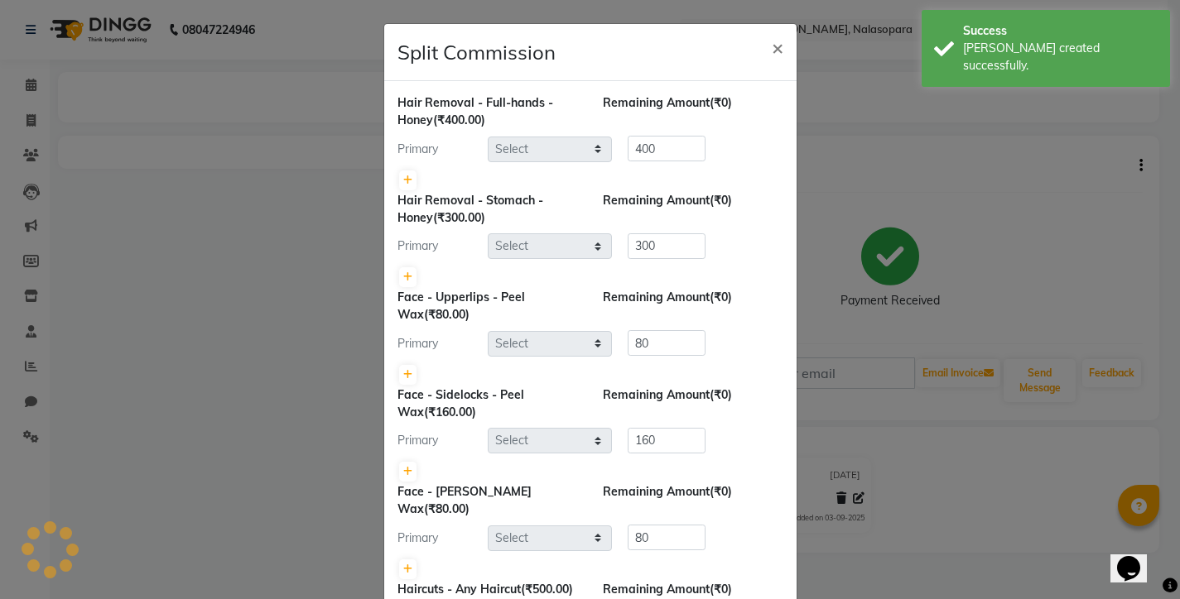
select select "75790"
select select "75792"
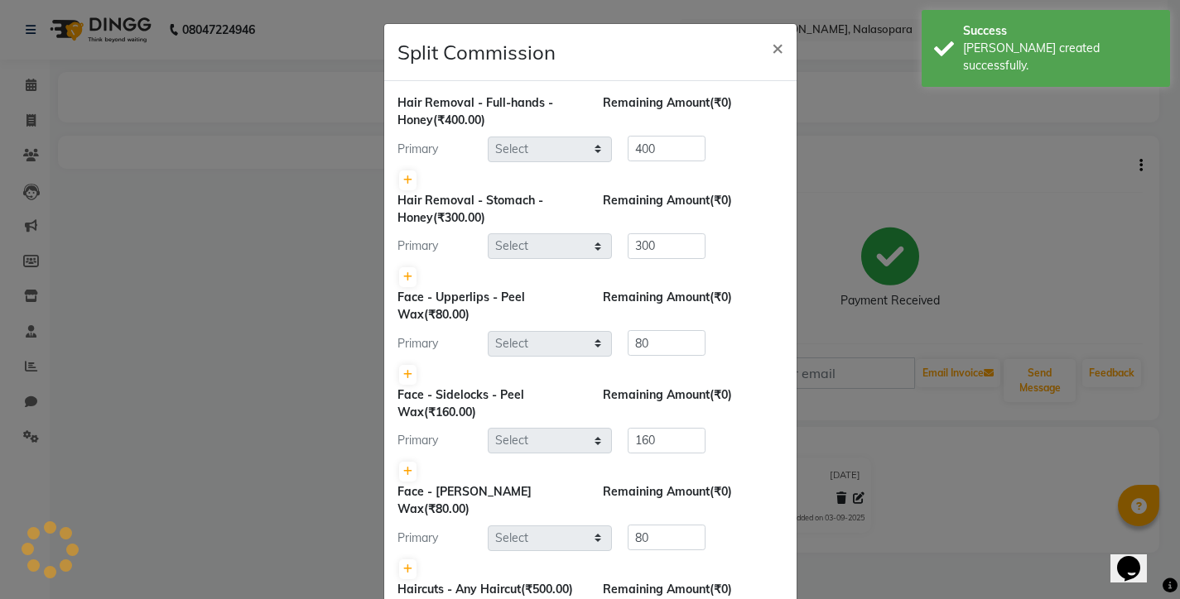
select select "75792"
select select "75790"
select select "75792"
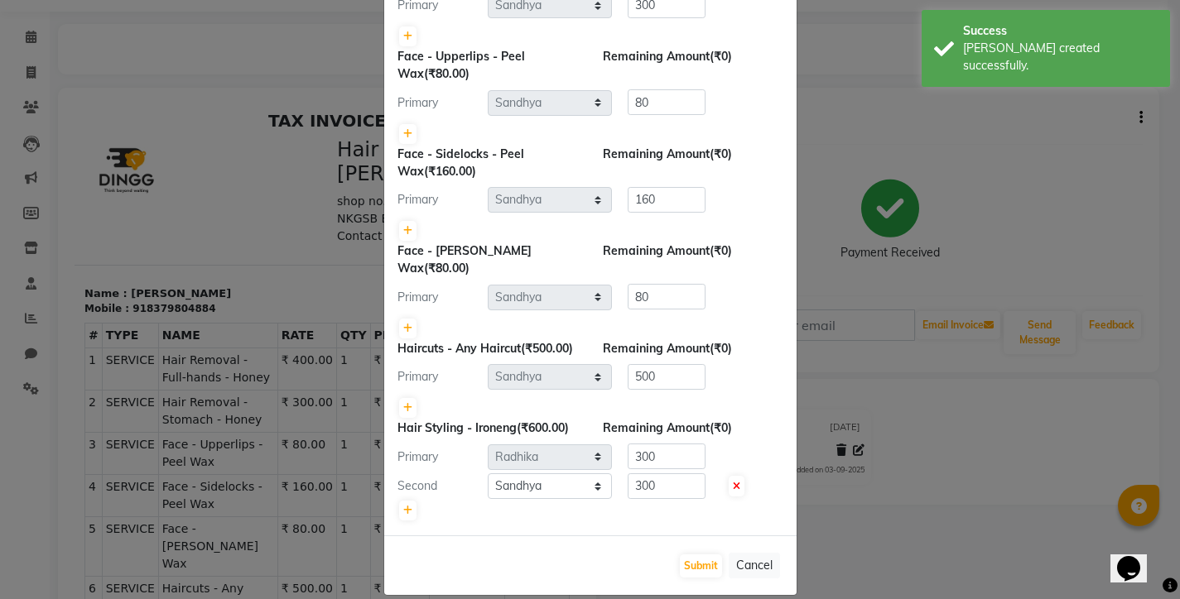
scroll to position [240, 0]
click at [696, 556] on button "Submit" at bounding box center [701, 567] width 42 height 23
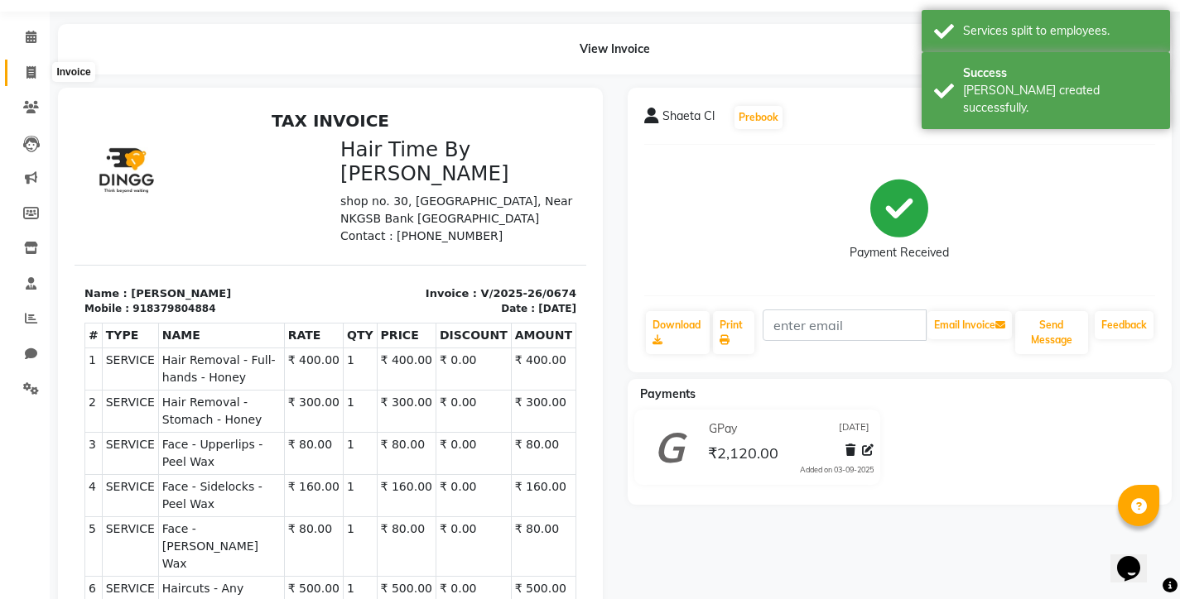
click at [29, 75] on icon at bounding box center [30, 72] width 9 height 12
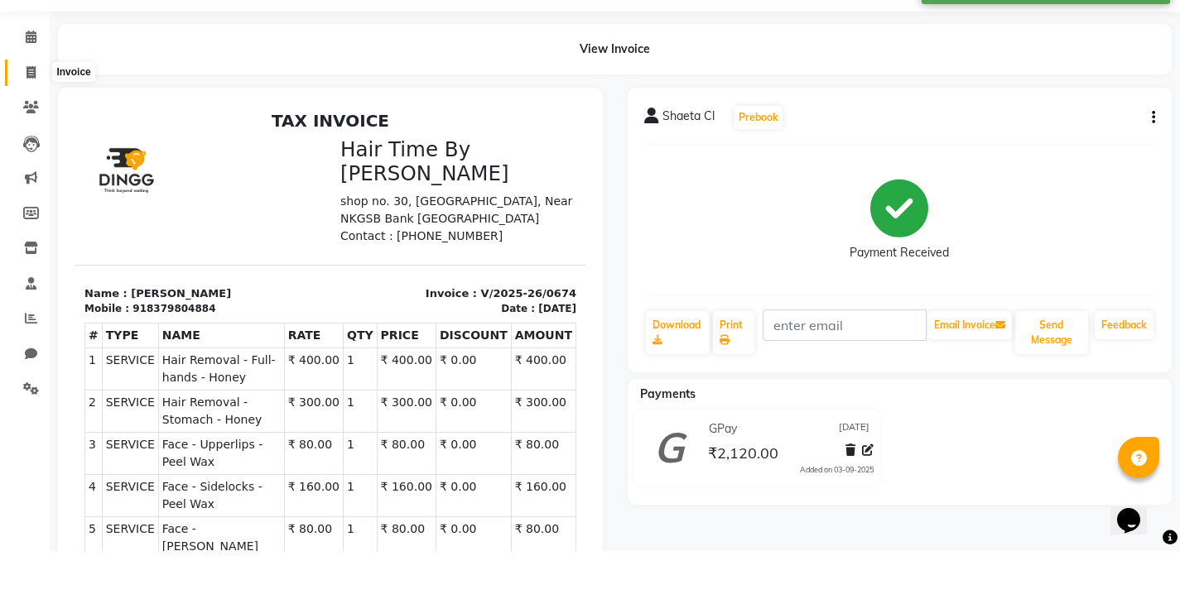
select select "8131"
select select "service"
